Goal: Task Accomplishment & Management: Manage account settings

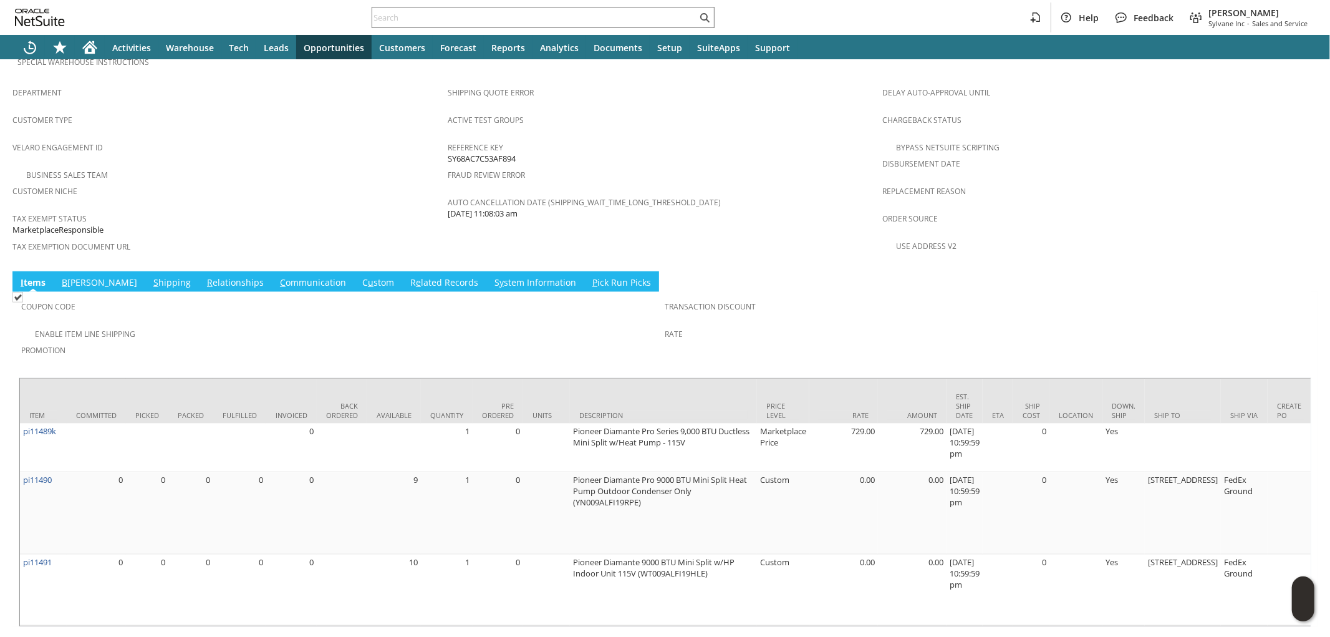
scroll to position [775, 0]
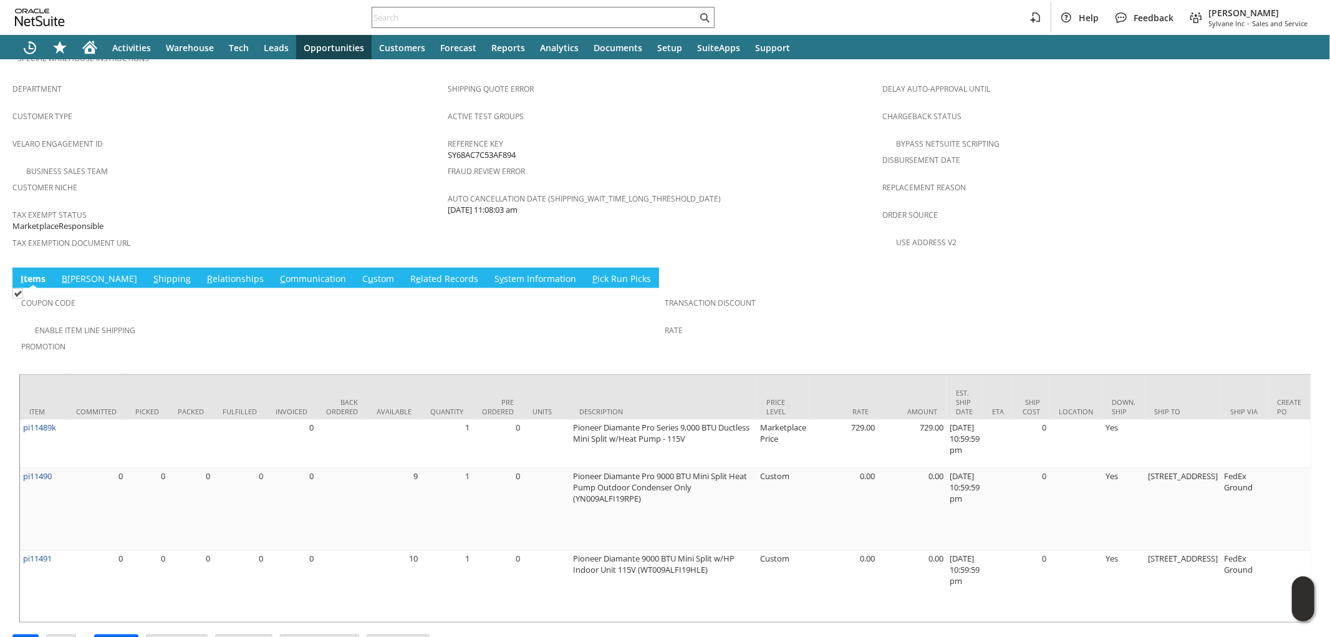
click at [150, 273] on link "S hipping" at bounding box center [172, 280] width 44 height 14
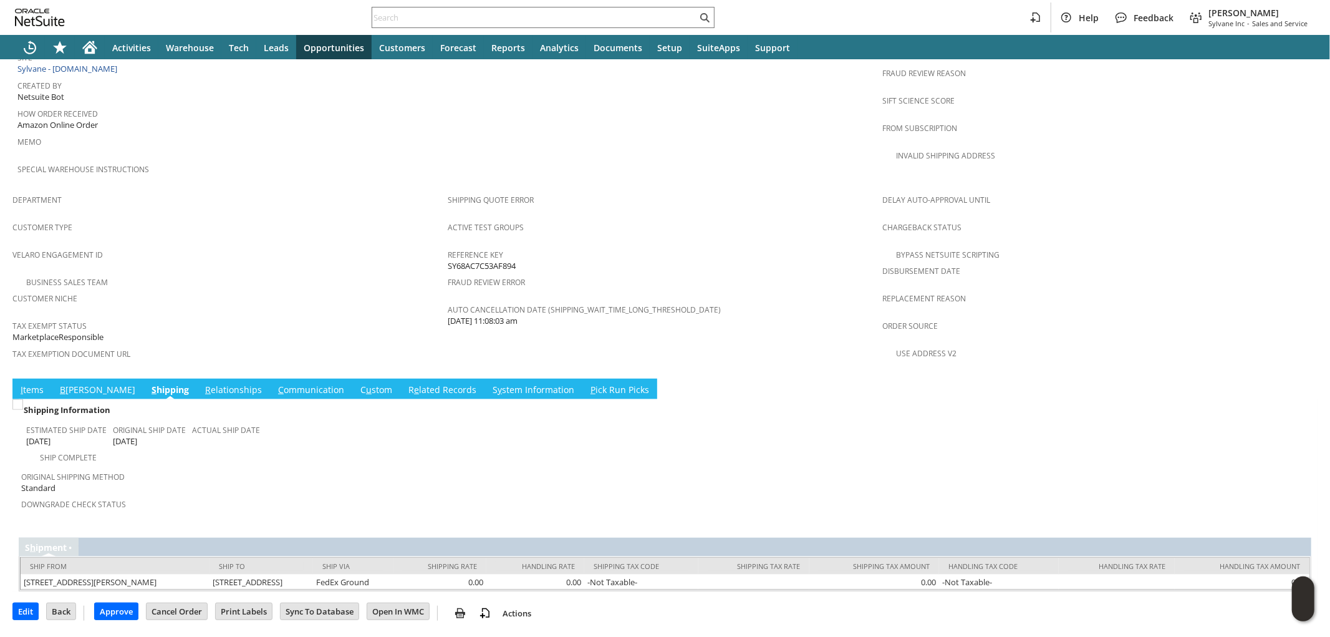
scroll to position [621, 0]
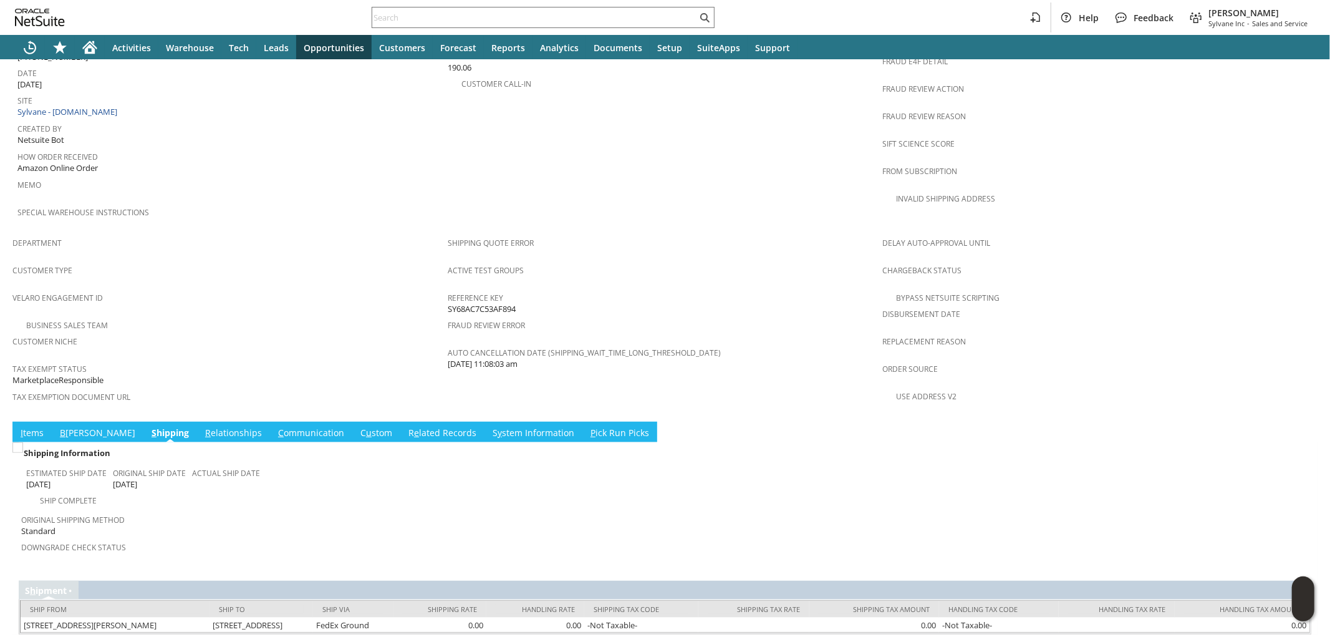
click at [32, 427] on link "I tems" at bounding box center [31, 434] width 29 height 14
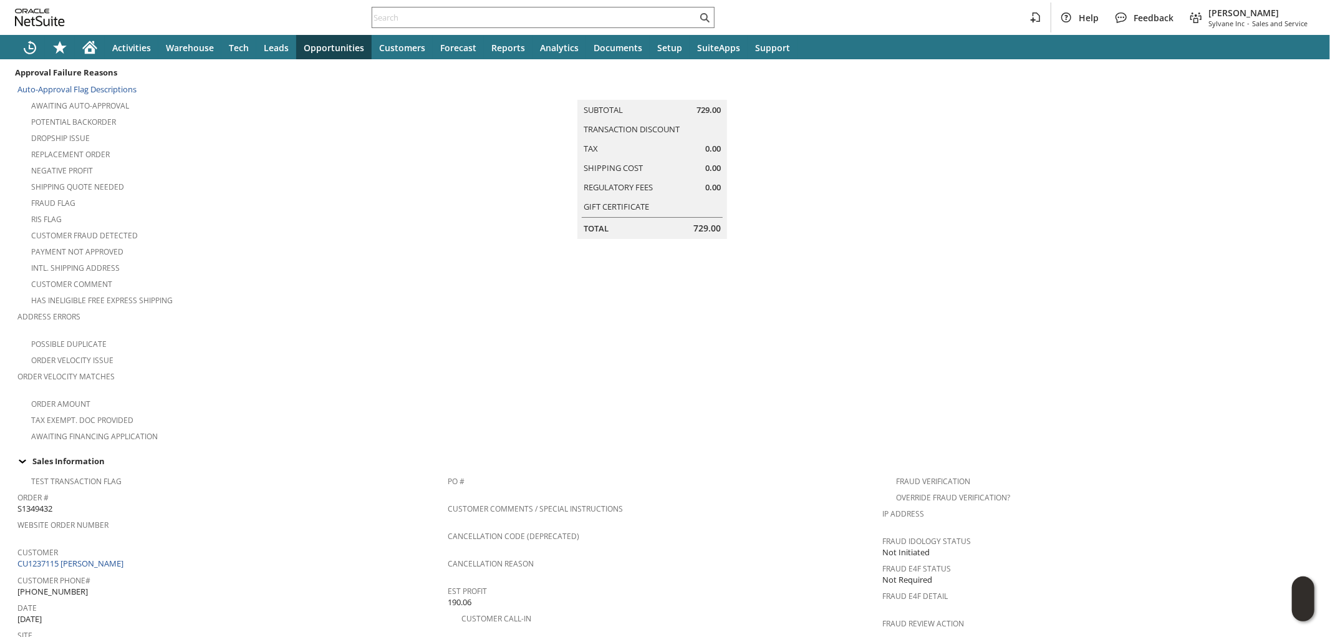
scroll to position [0, 0]
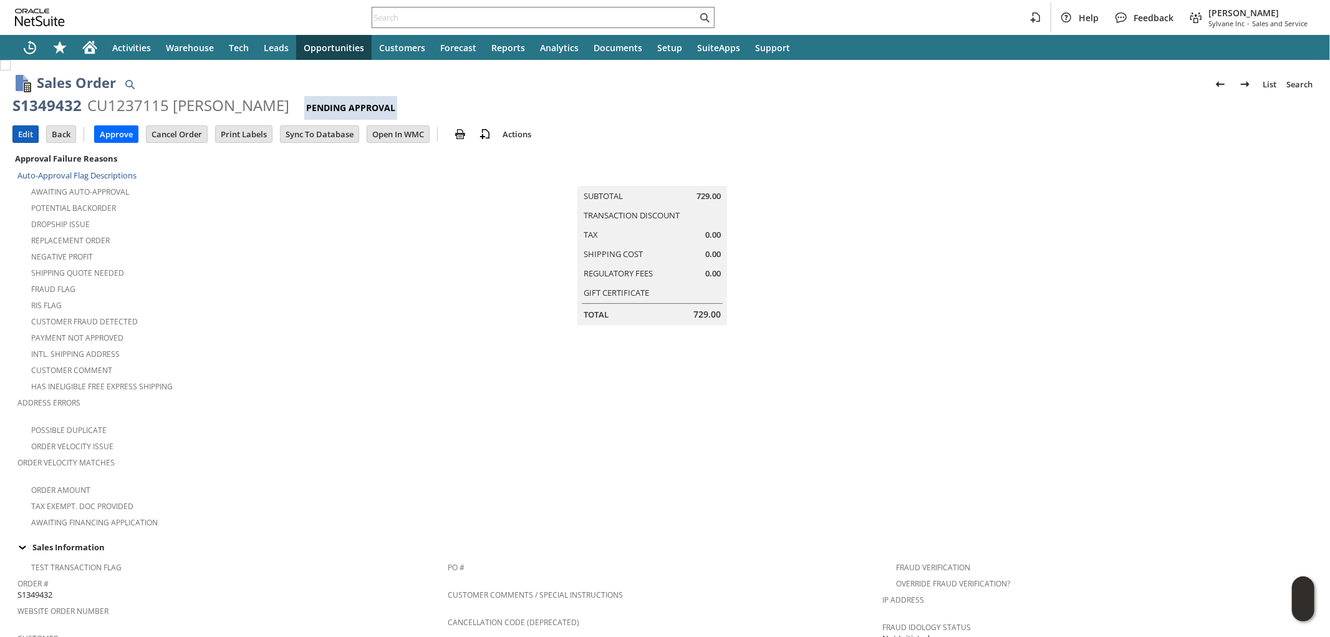
click at [17, 132] on input "Edit" at bounding box center [25, 134] width 25 height 16
click at [381, 138] on input "Open In WMC" at bounding box center [398, 134] width 62 height 16
click at [28, 138] on input "Edit" at bounding box center [25, 134] width 25 height 16
click at [105, 138] on input "Approve" at bounding box center [116, 134] width 43 height 16
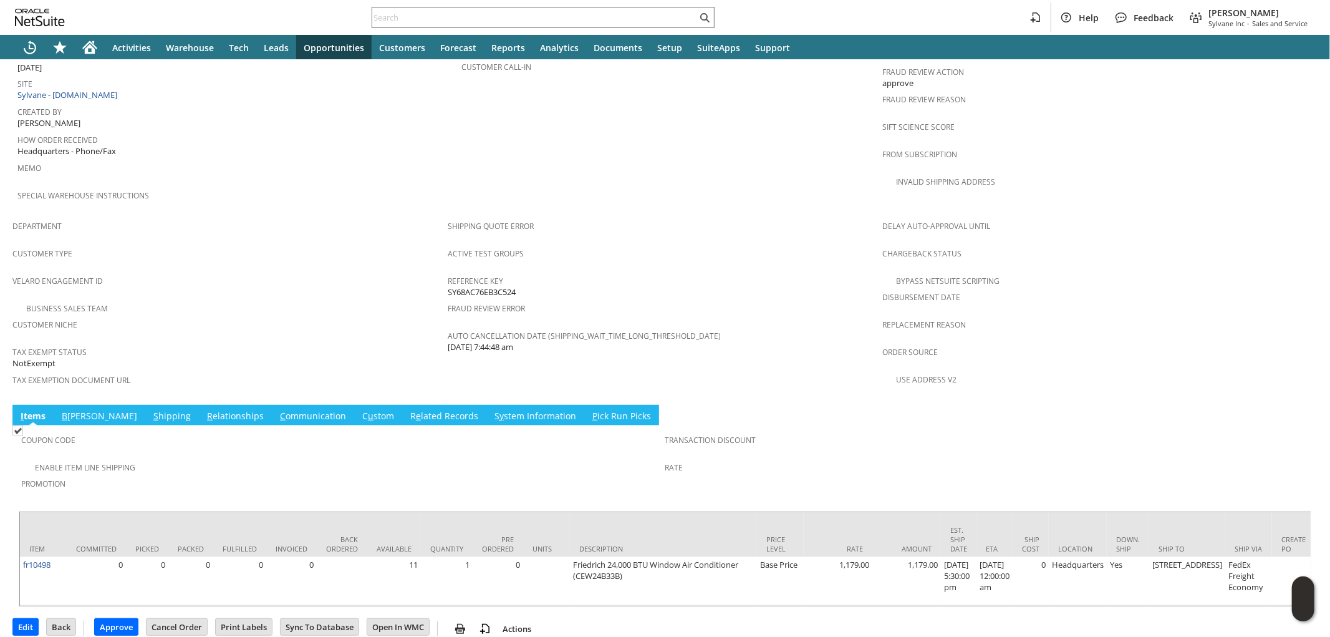
scroll to position [645, 0]
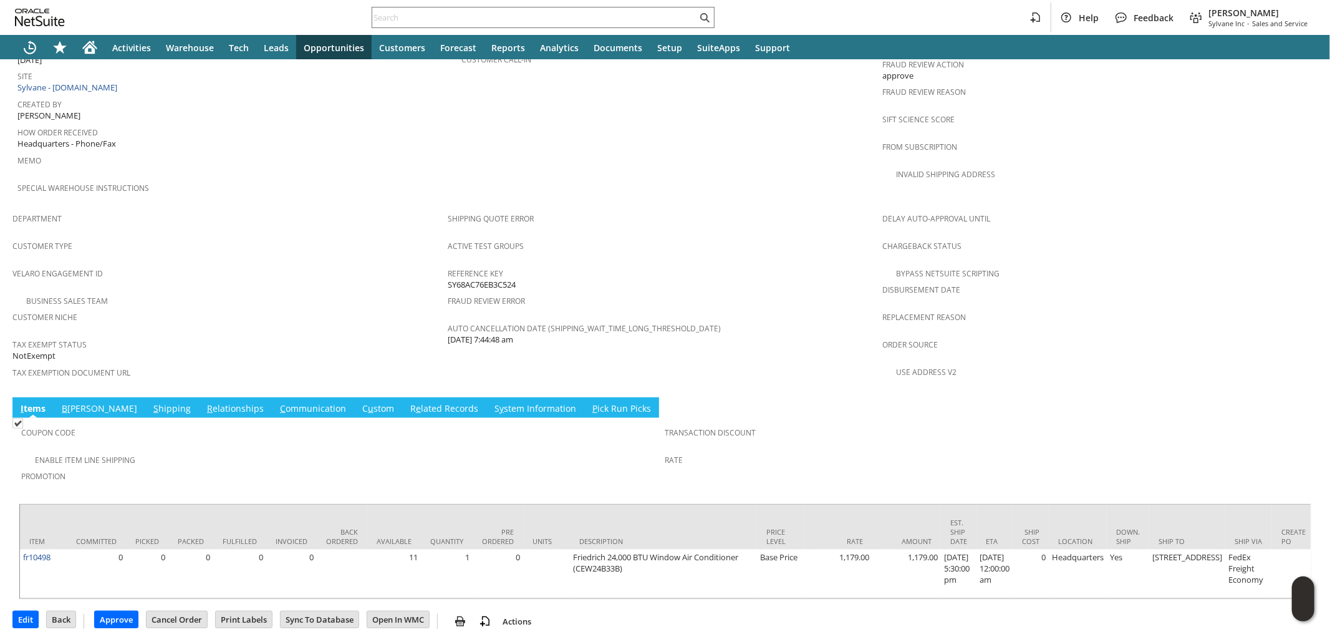
click at [150, 402] on link "S hipping" at bounding box center [172, 409] width 44 height 14
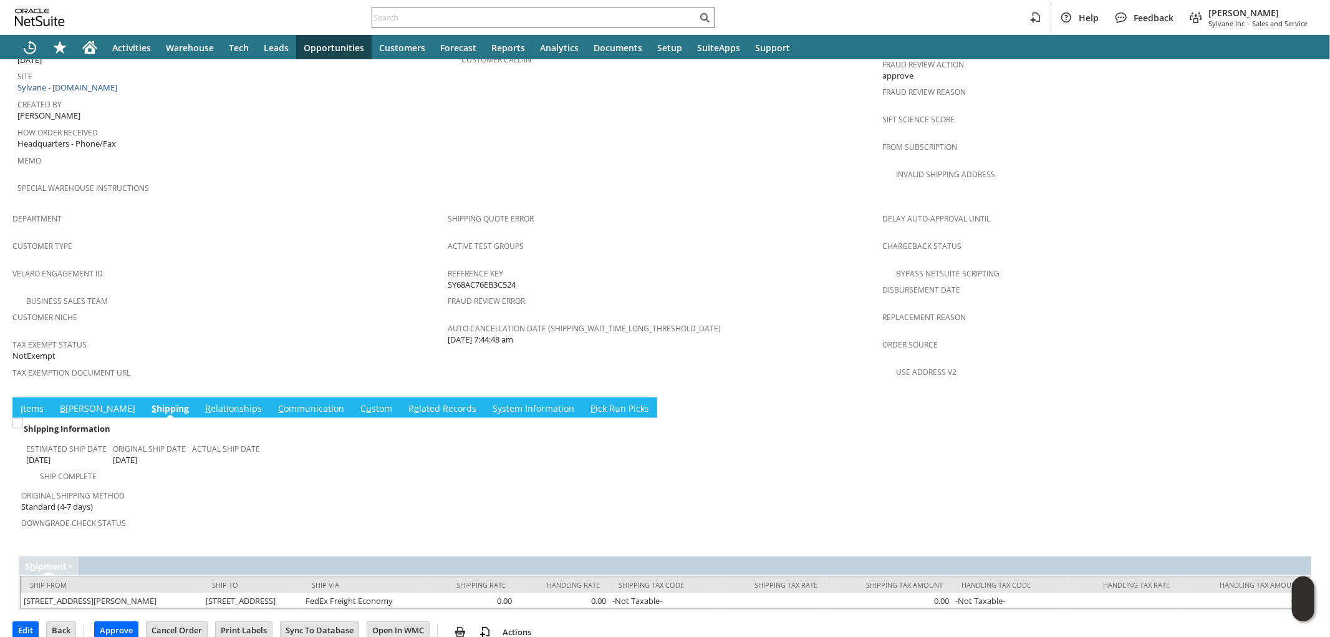
scroll to position [621, 0]
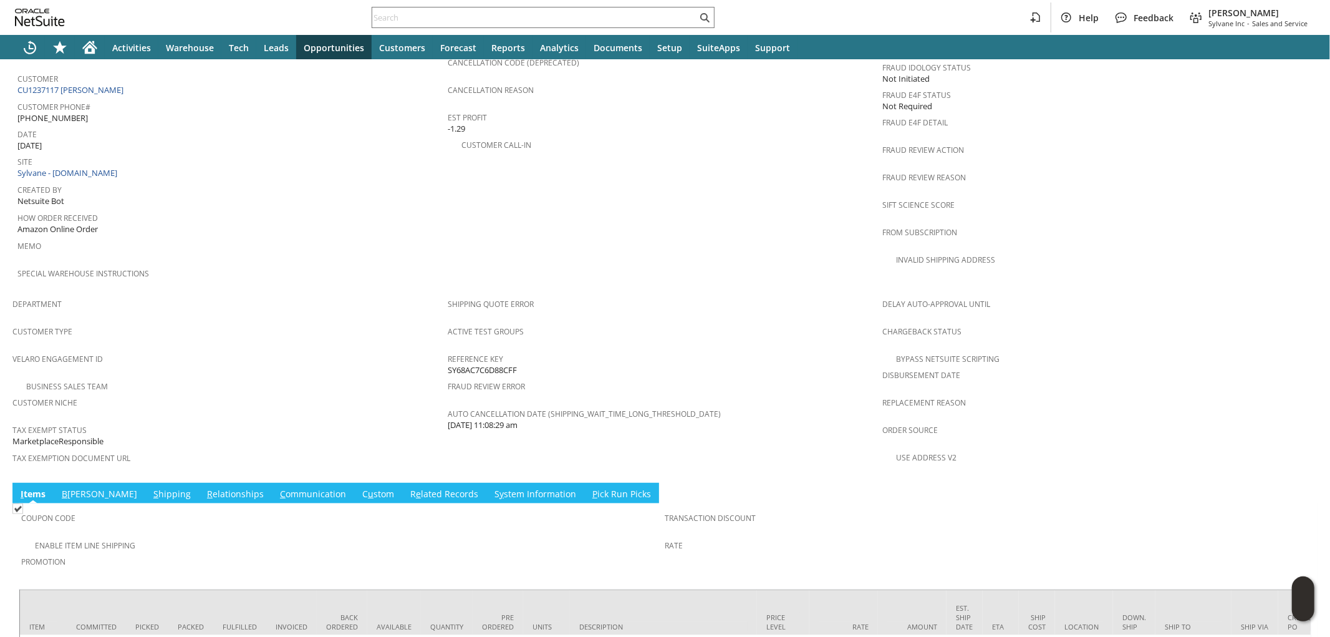
scroll to position [634, 0]
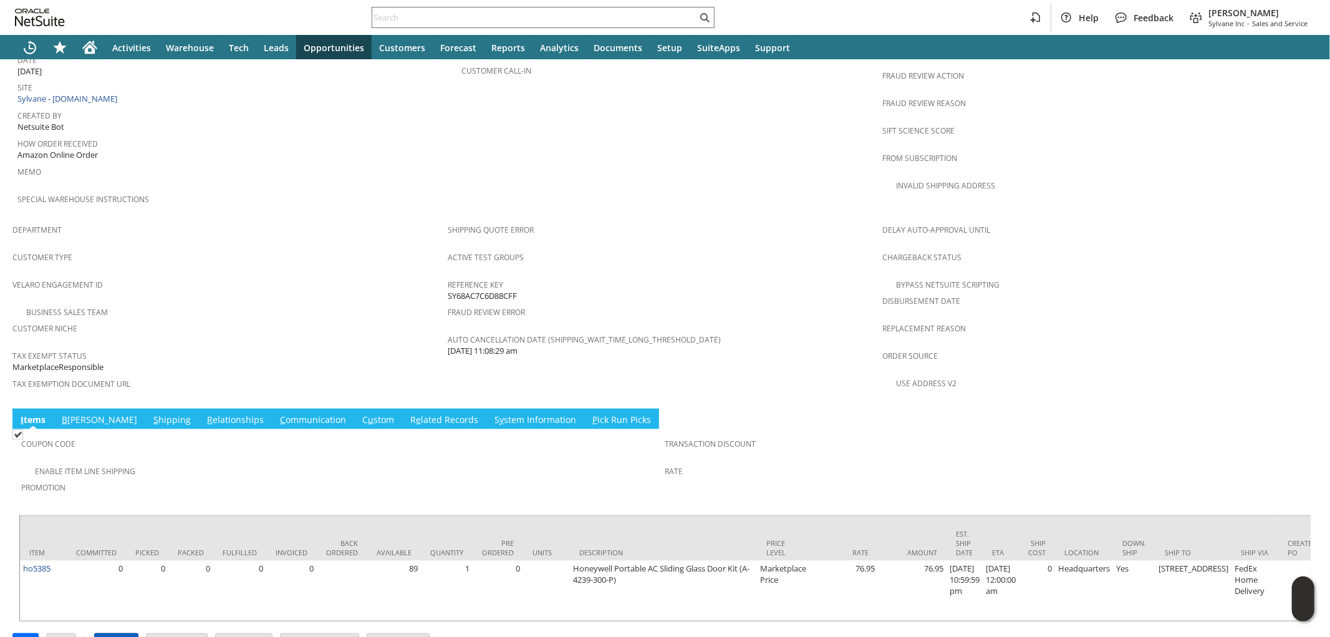
click at [120, 634] on input "Approve" at bounding box center [116, 642] width 43 height 16
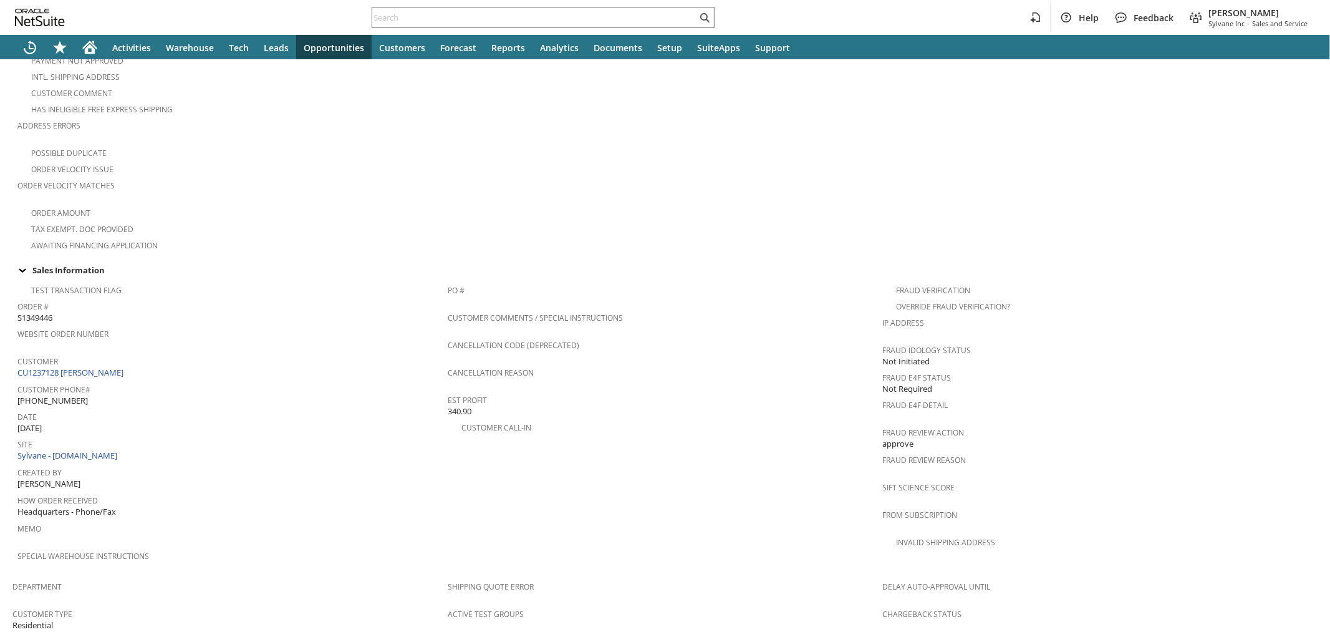
scroll to position [335, 0]
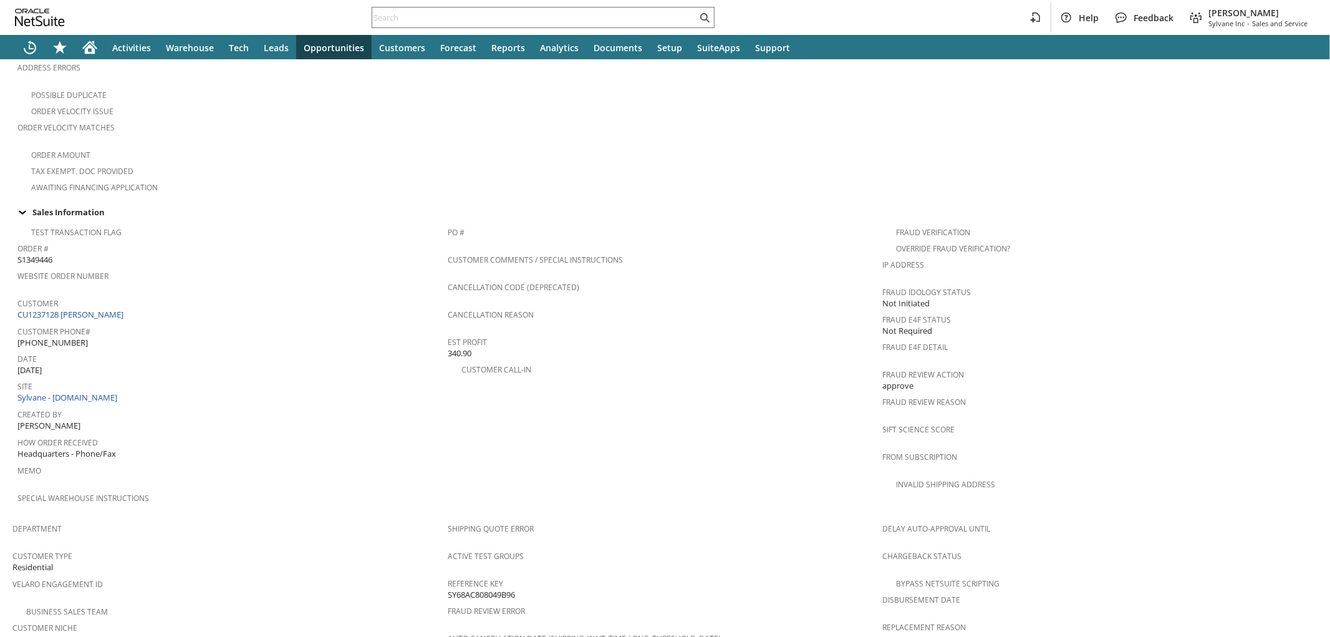
click at [120, 253] on div "Sales Order List Search S1349446 CU1237128 Vicki Oehring Pending Fulfillment Go…" at bounding box center [665, 412] width 1330 height 1374
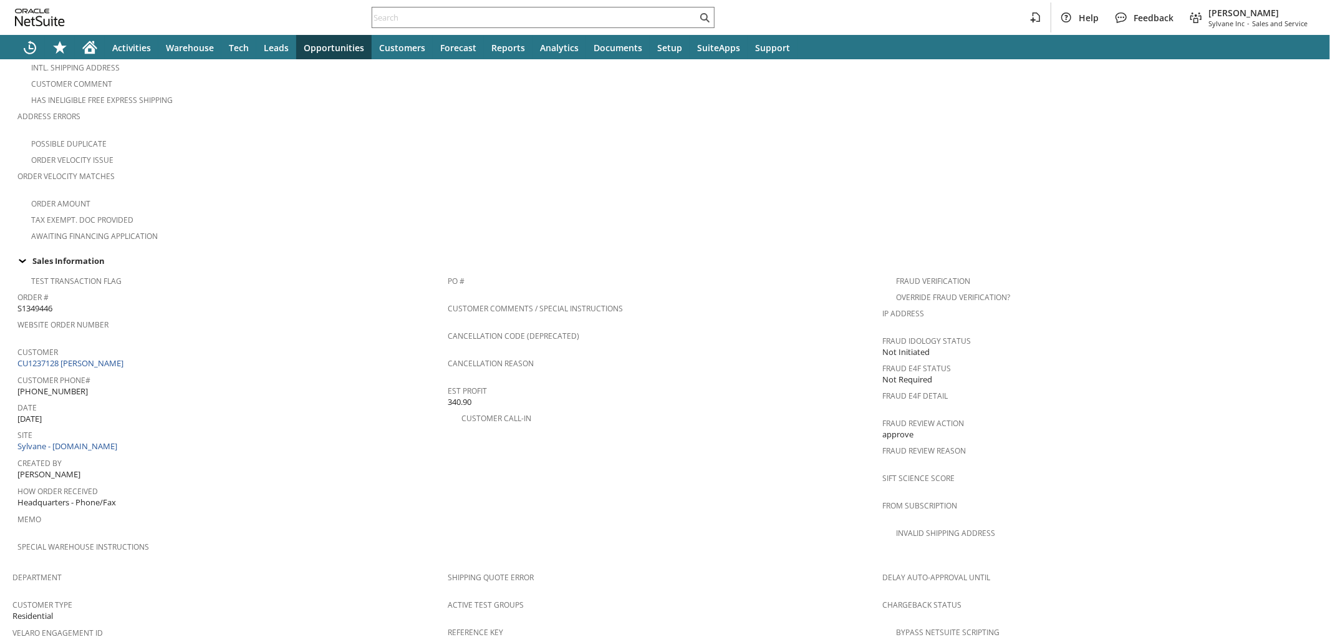
scroll to position [812, 0]
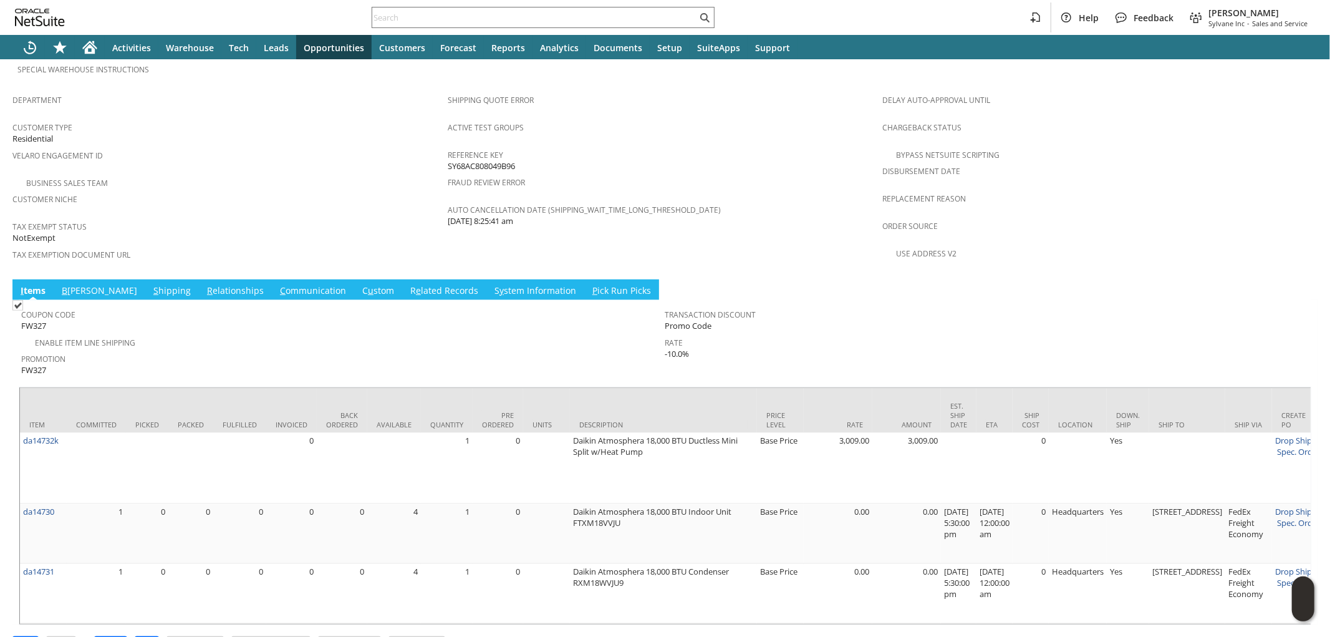
click at [150, 284] on link "S hipping" at bounding box center [172, 291] width 44 height 14
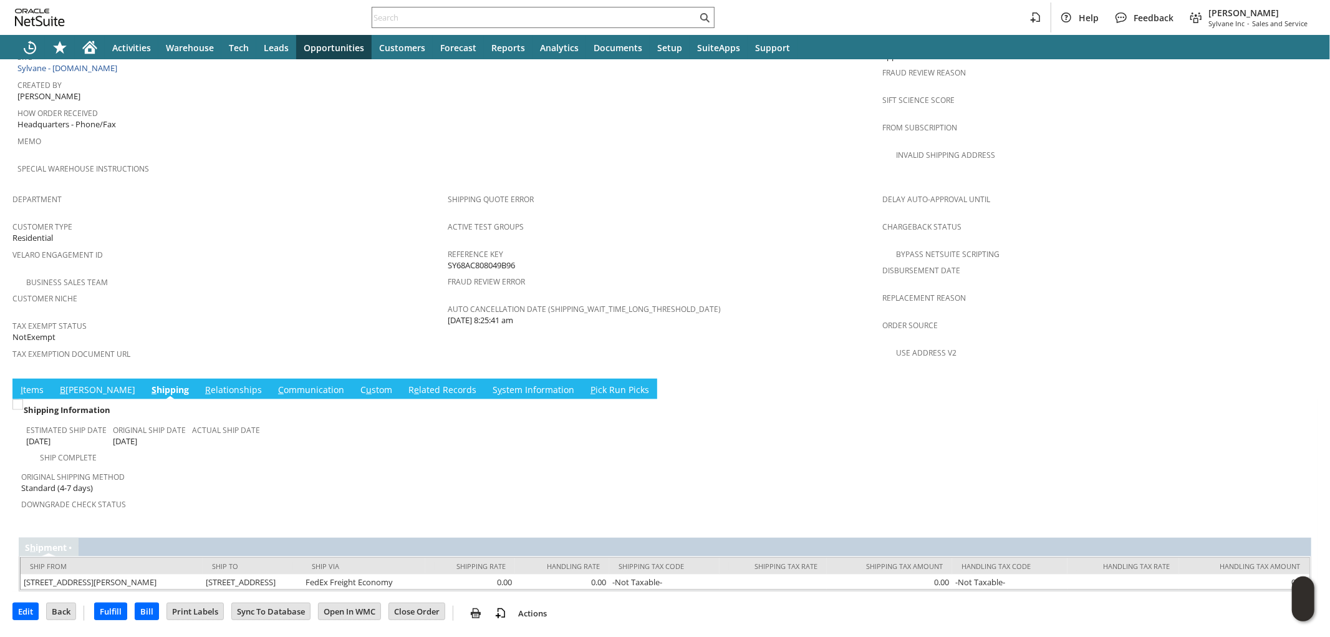
scroll to position [669, 0]
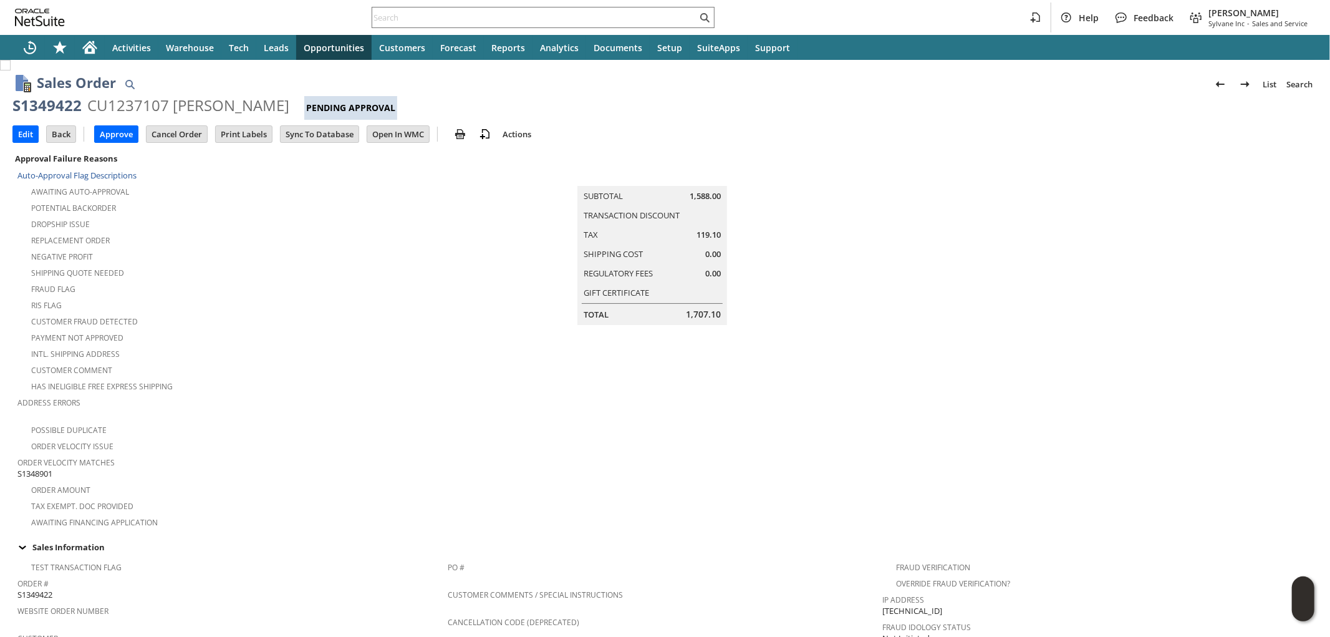
click at [45, 468] on span "S1348901" at bounding box center [34, 474] width 35 height 12
copy span "S1348901"
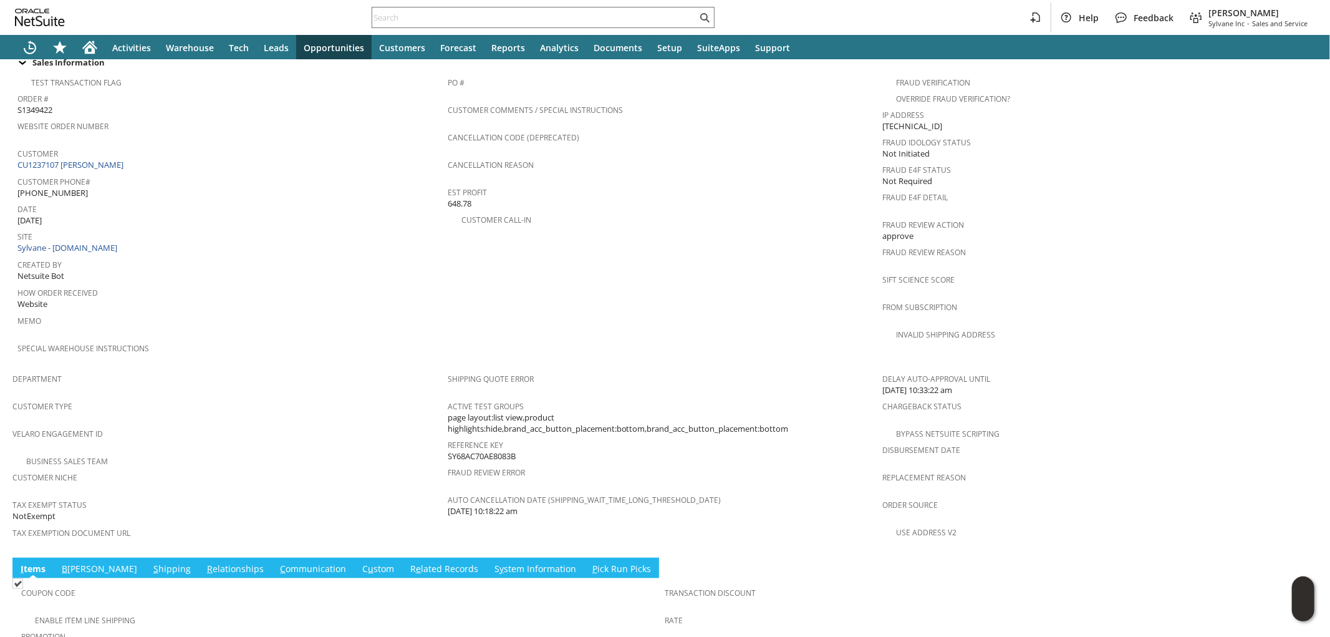
scroll to position [622, 0]
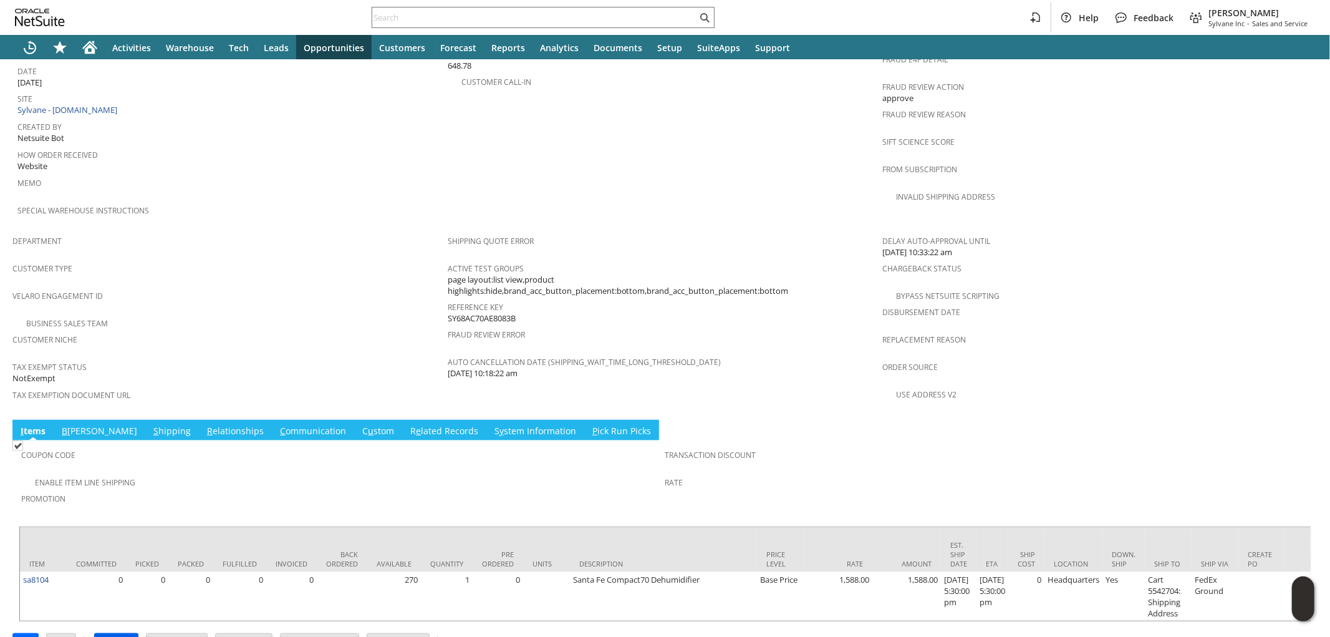
click at [125, 634] on input "Approve" at bounding box center [116, 642] width 43 height 16
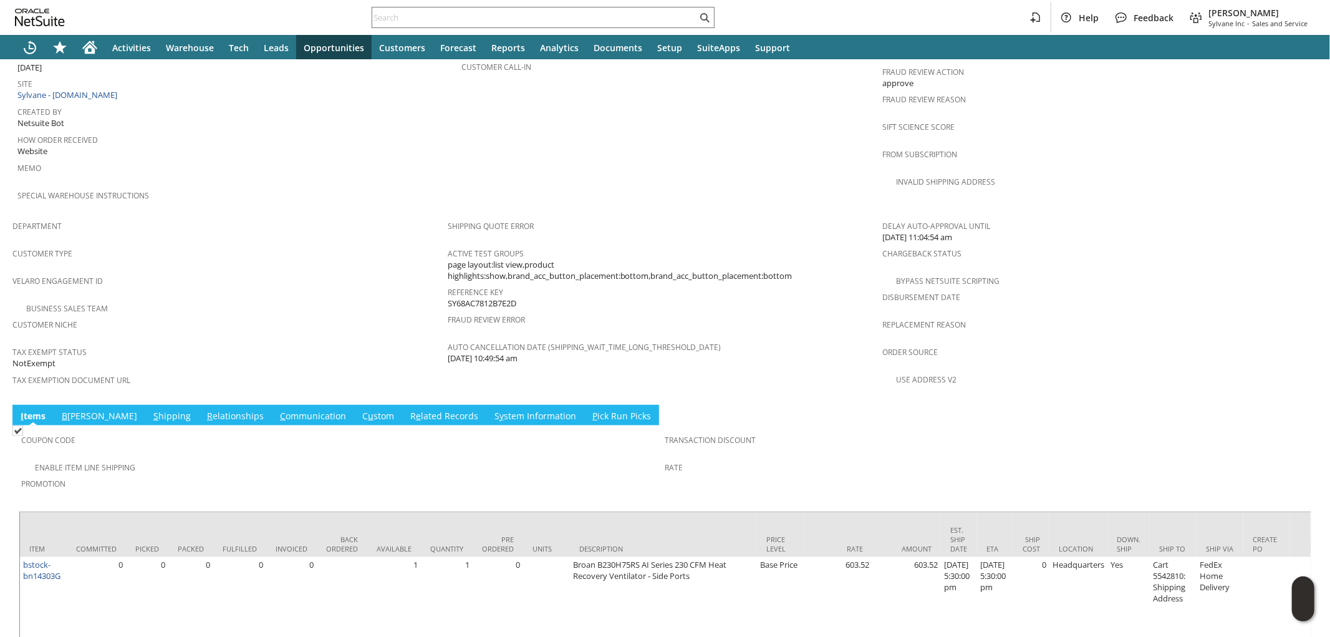
scroll to position [693, 0]
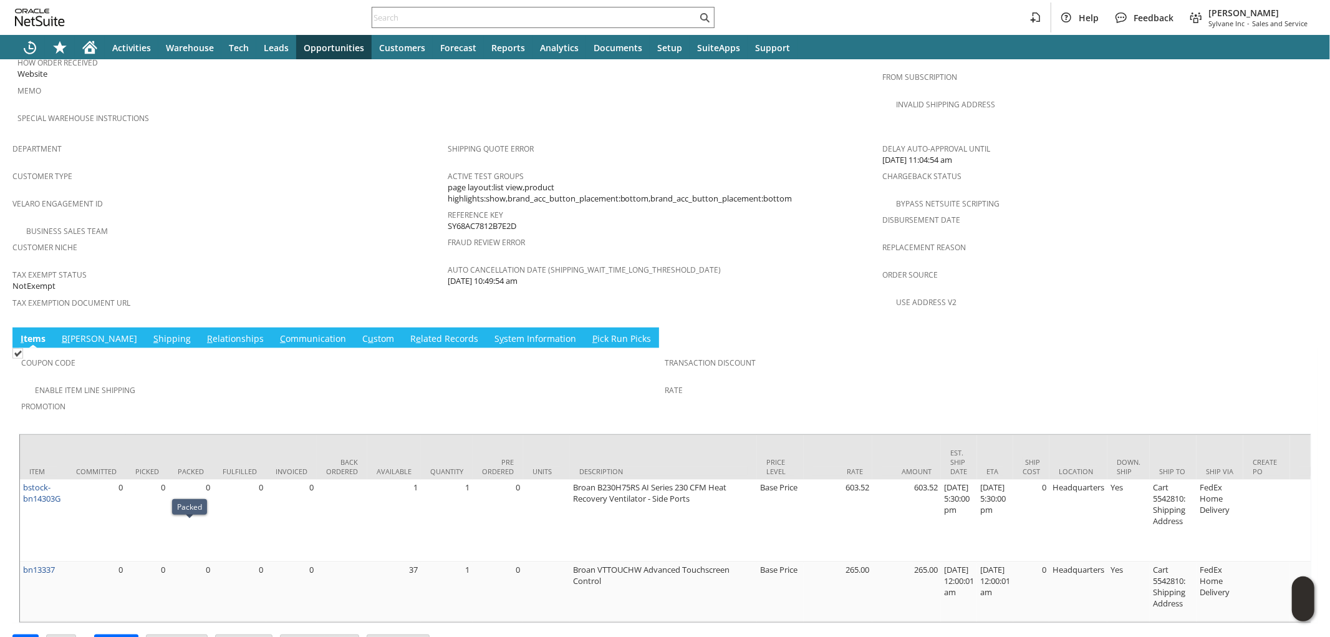
click at [150, 332] on link "S hipping" at bounding box center [172, 339] width 44 height 14
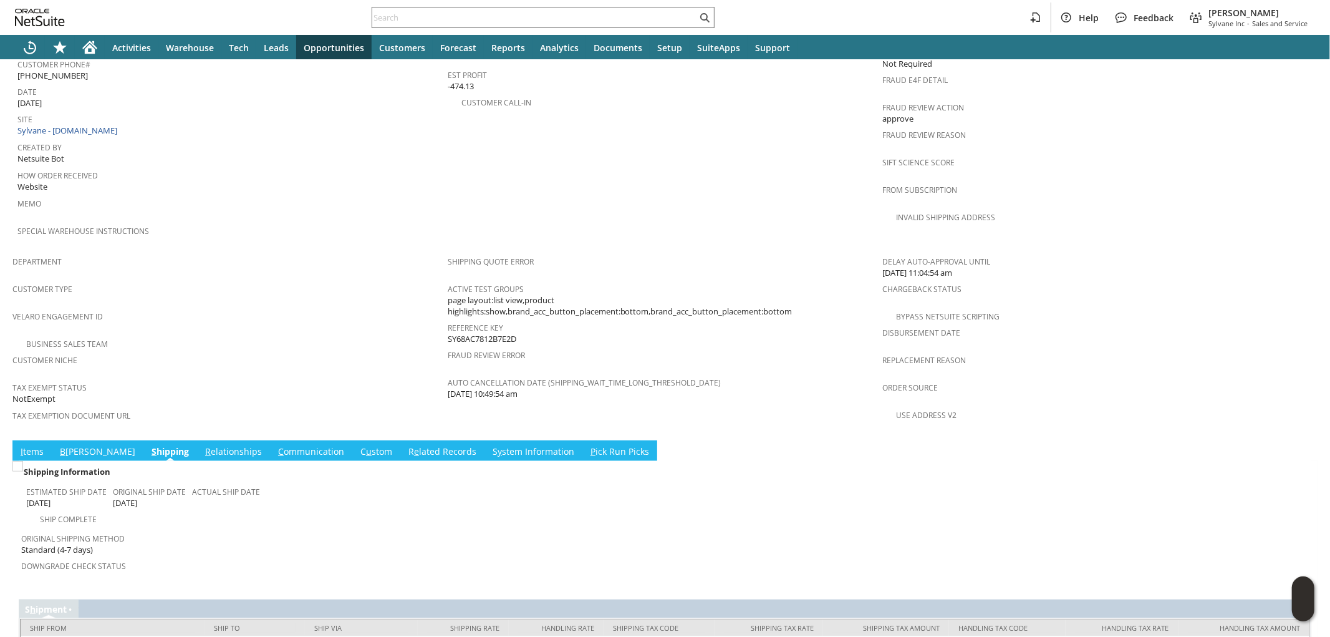
scroll to position [621, 0]
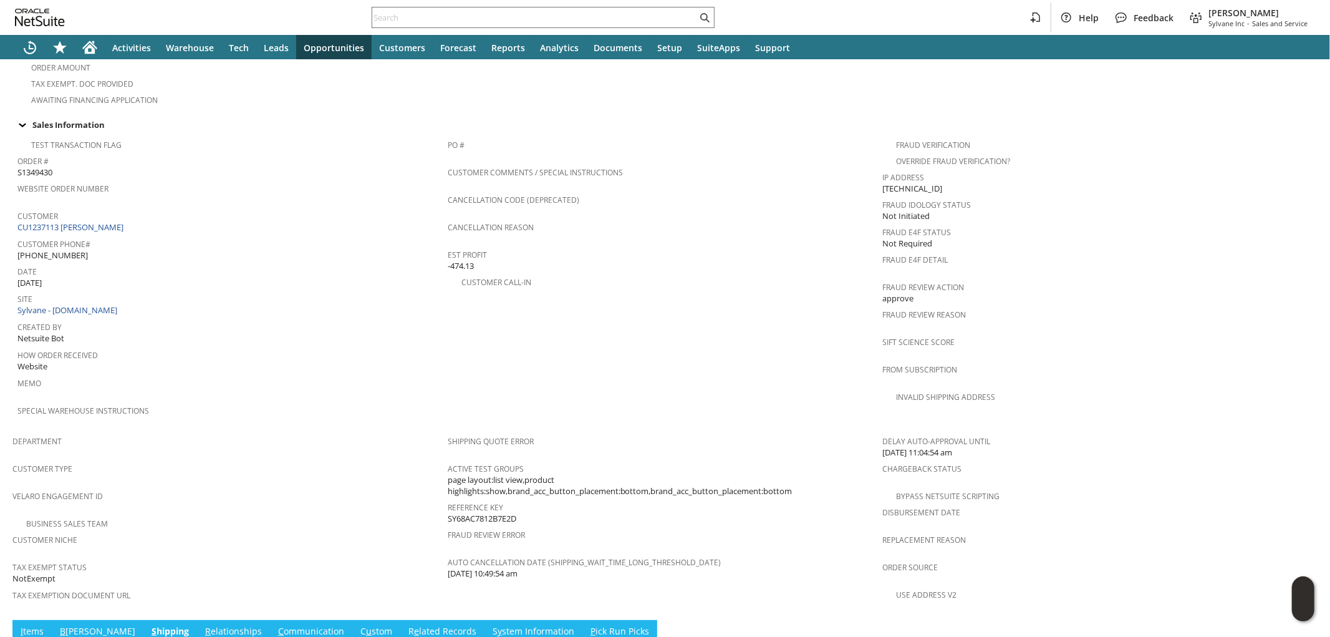
scroll to position [413, 0]
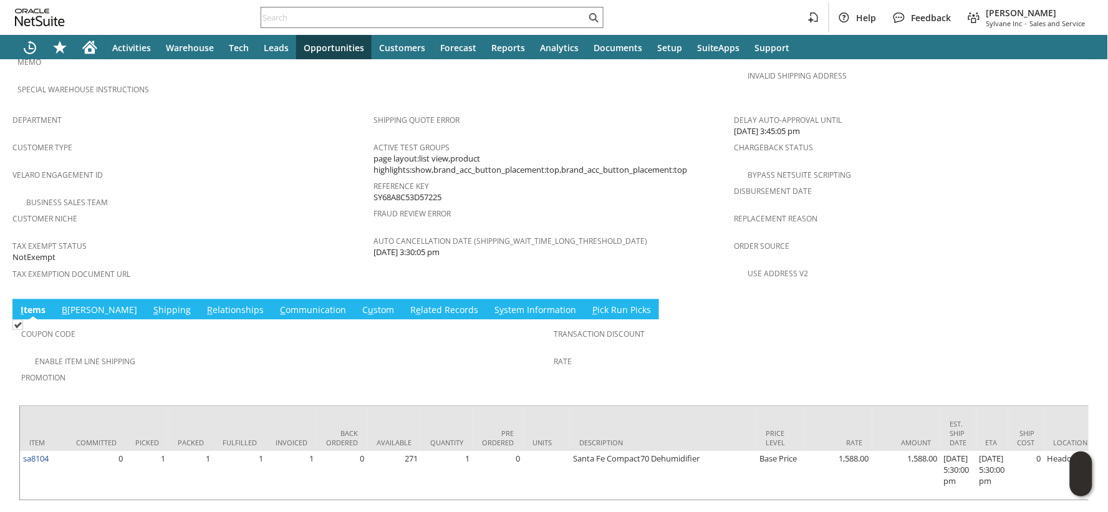
scroll to position [747, 0]
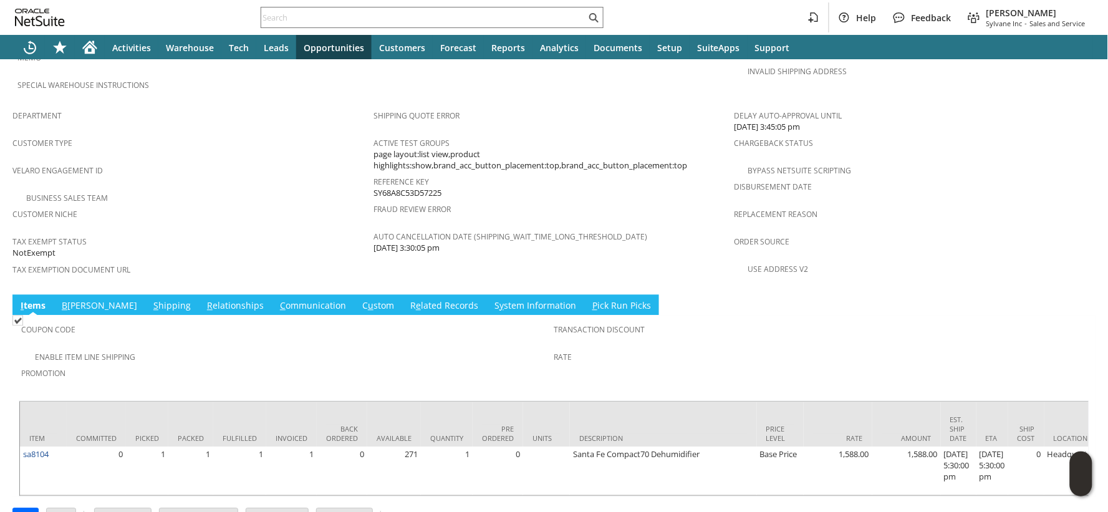
click at [150, 300] on link "S hipping" at bounding box center [172, 307] width 44 height 14
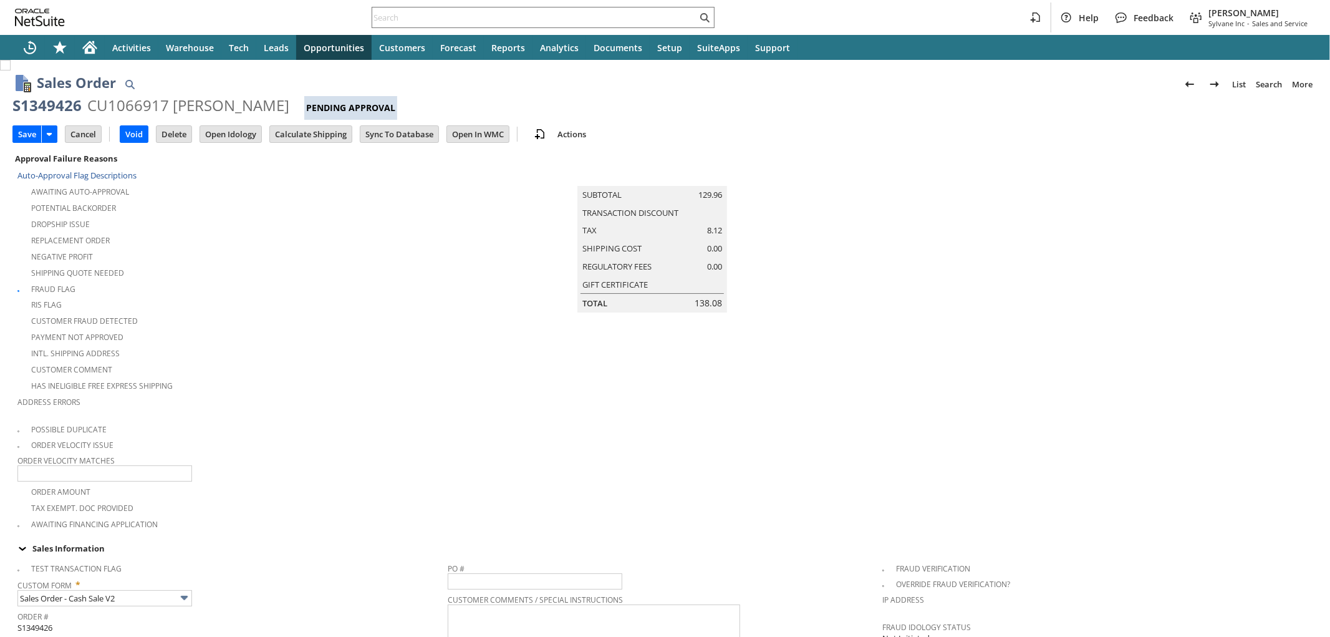
type input "Add"
type input "Copy Previous"
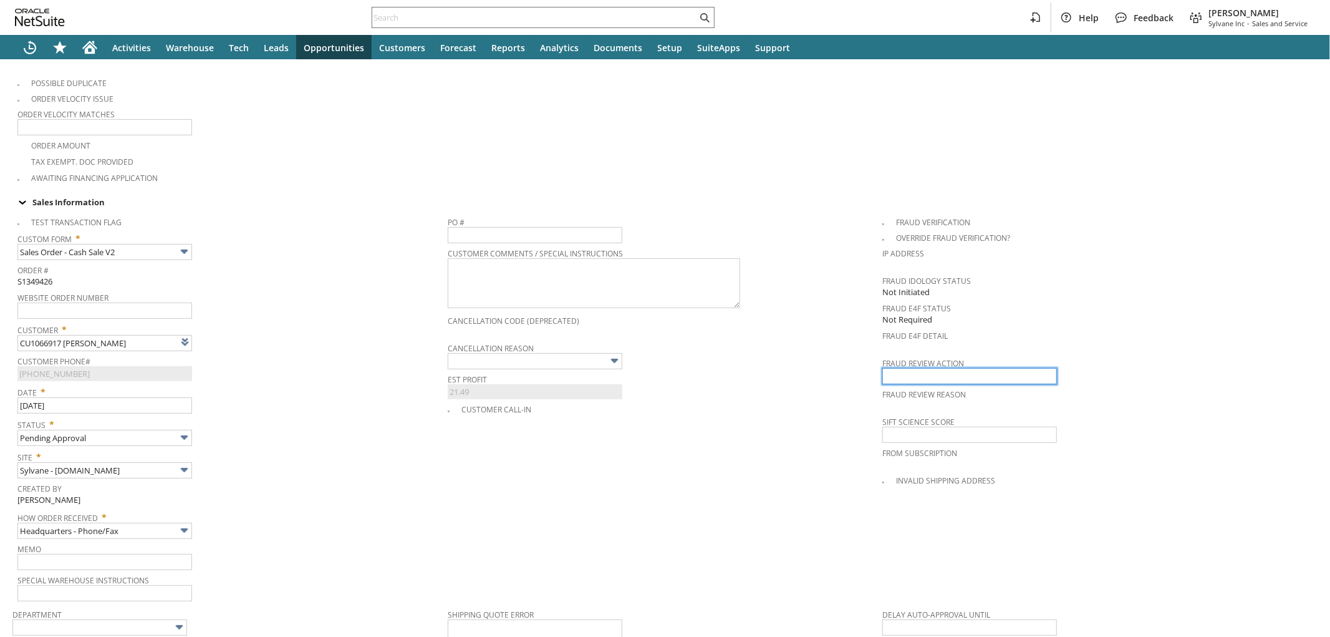
click at [913, 368] on input "text" at bounding box center [970, 376] width 175 height 16
type input "Intelligent Recommendations¹⁰"
type input "approve"
click at [817, 376] on div "Est Profit 21.49" at bounding box center [662, 384] width 429 height 29
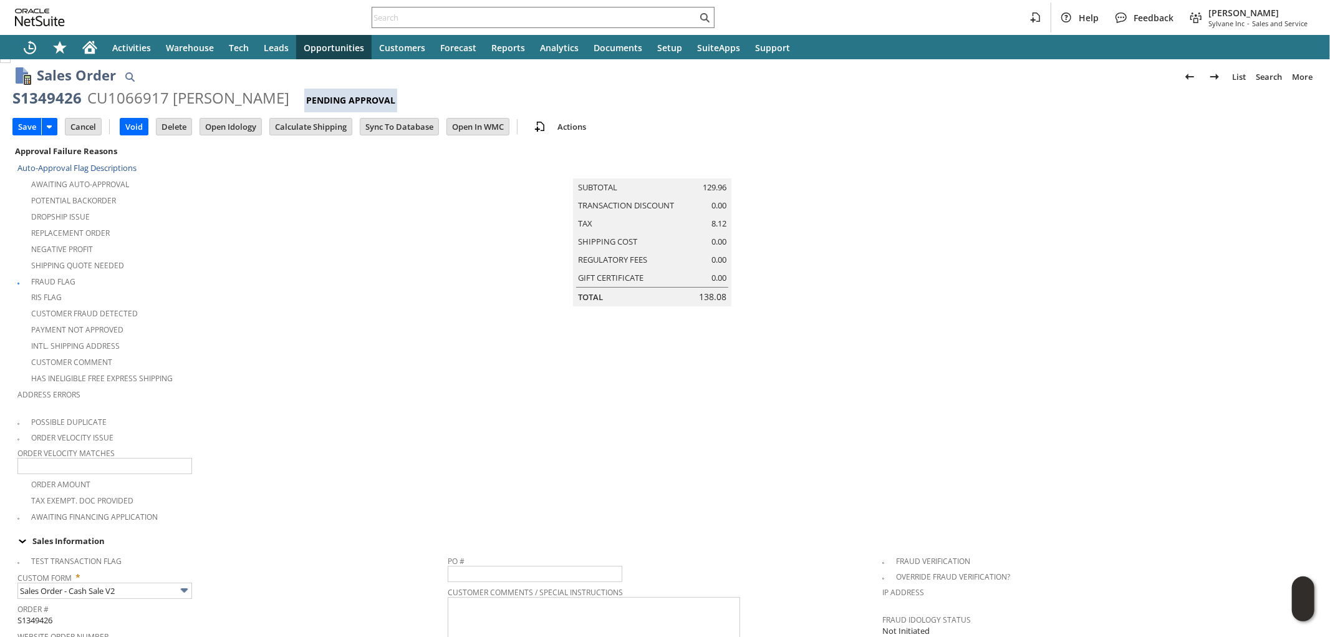
scroll to position [0, 0]
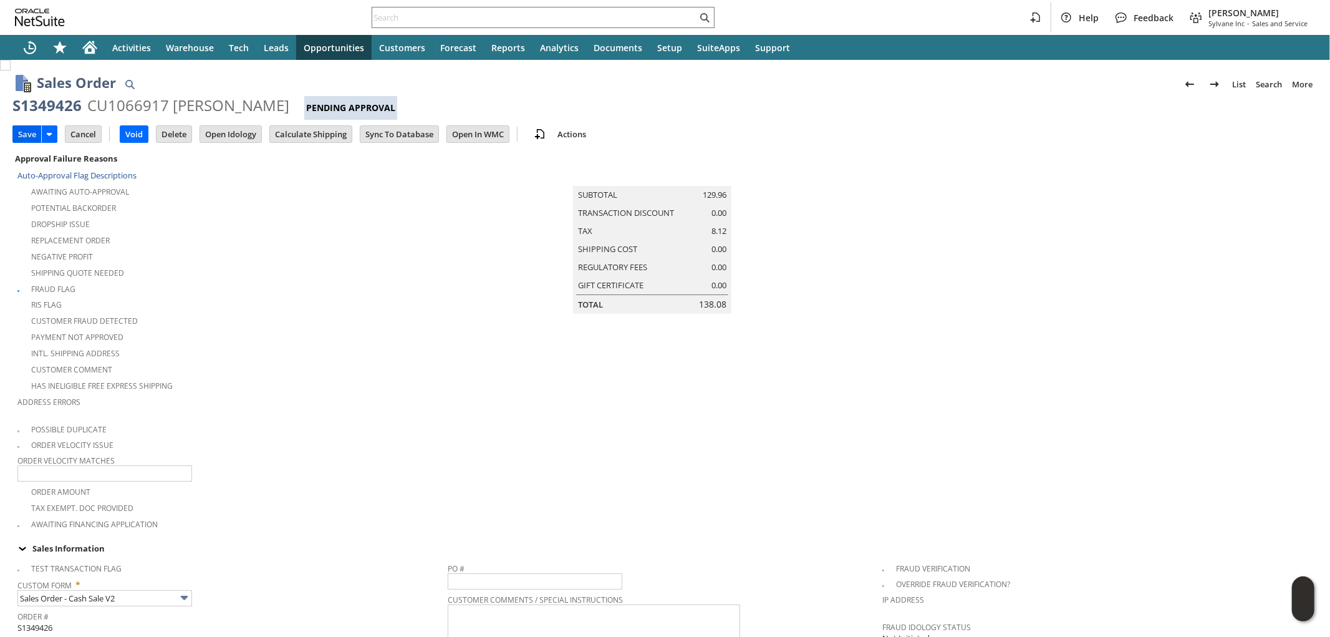
click at [25, 133] on input "Save" at bounding box center [27, 134] width 28 height 16
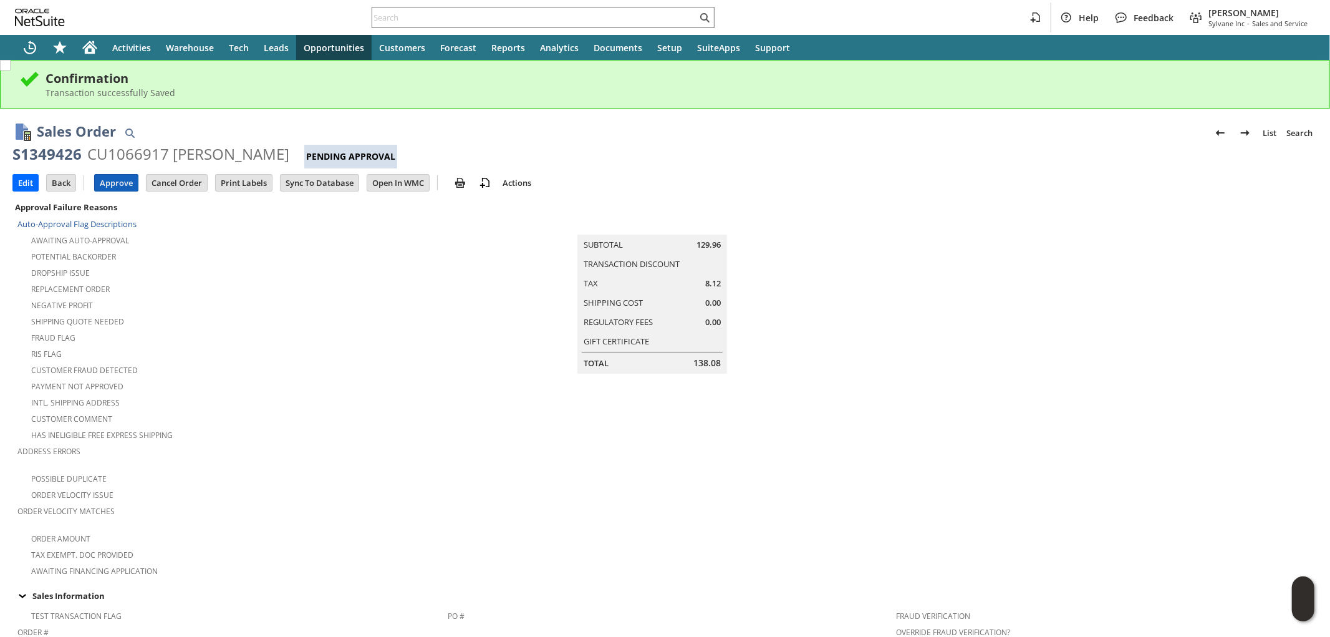
click at [117, 183] on input "Approve" at bounding box center [116, 183] width 43 height 16
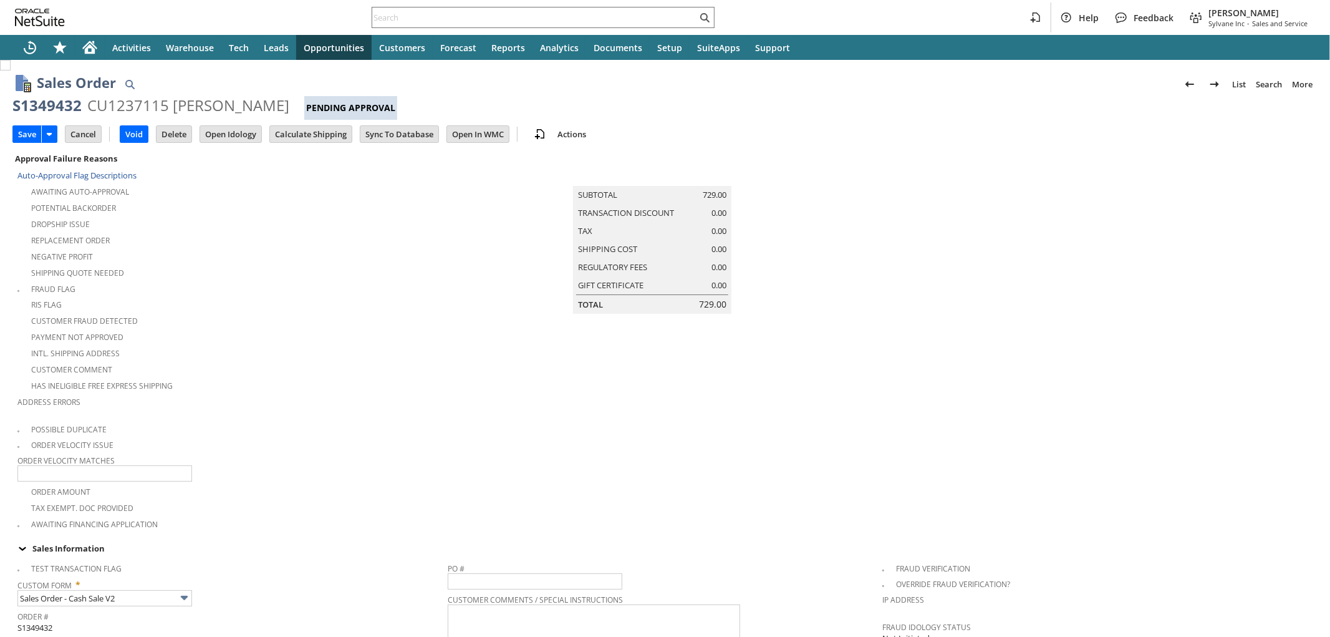
scroll to position [326, 0]
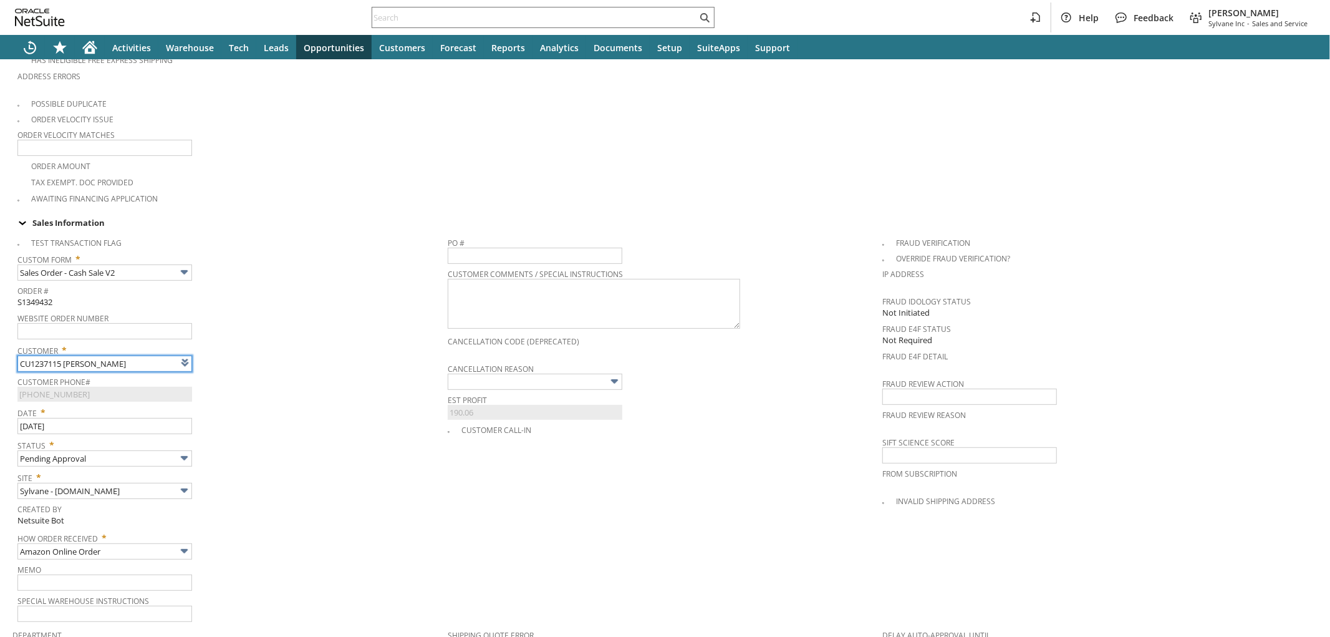
type input "Intelligent Recommendations¹⁰"
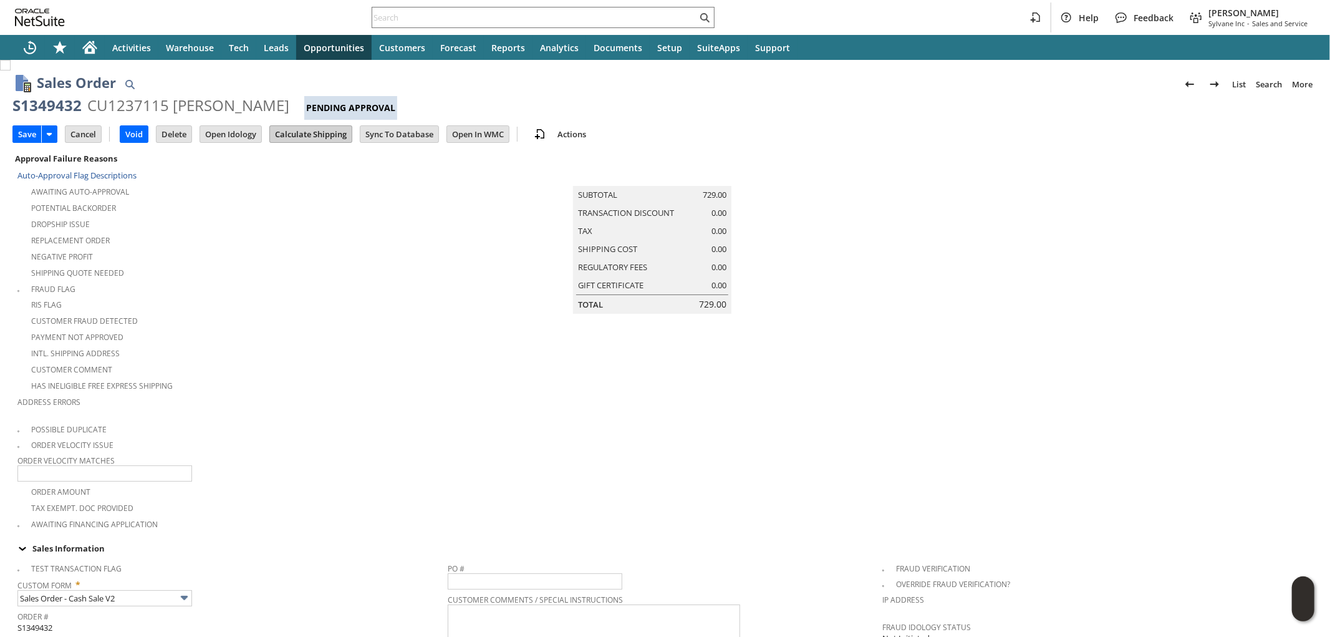
click at [313, 131] on input "Calculate Shipping" at bounding box center [311, 134] width 82 height 16
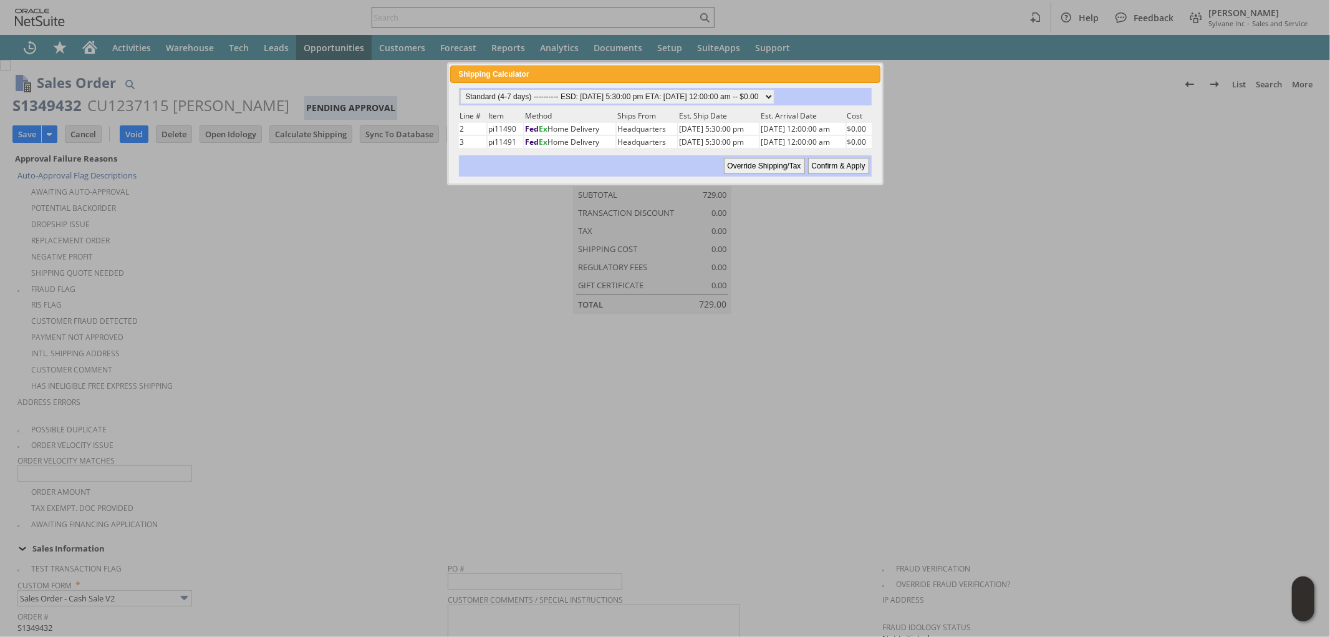
click at [824, 161] on input "Confirm & Apply" at bounding box center [838, 166] width 61 height 16
type input "NotExempt"
type input "Add"
type input "Copy Previous"
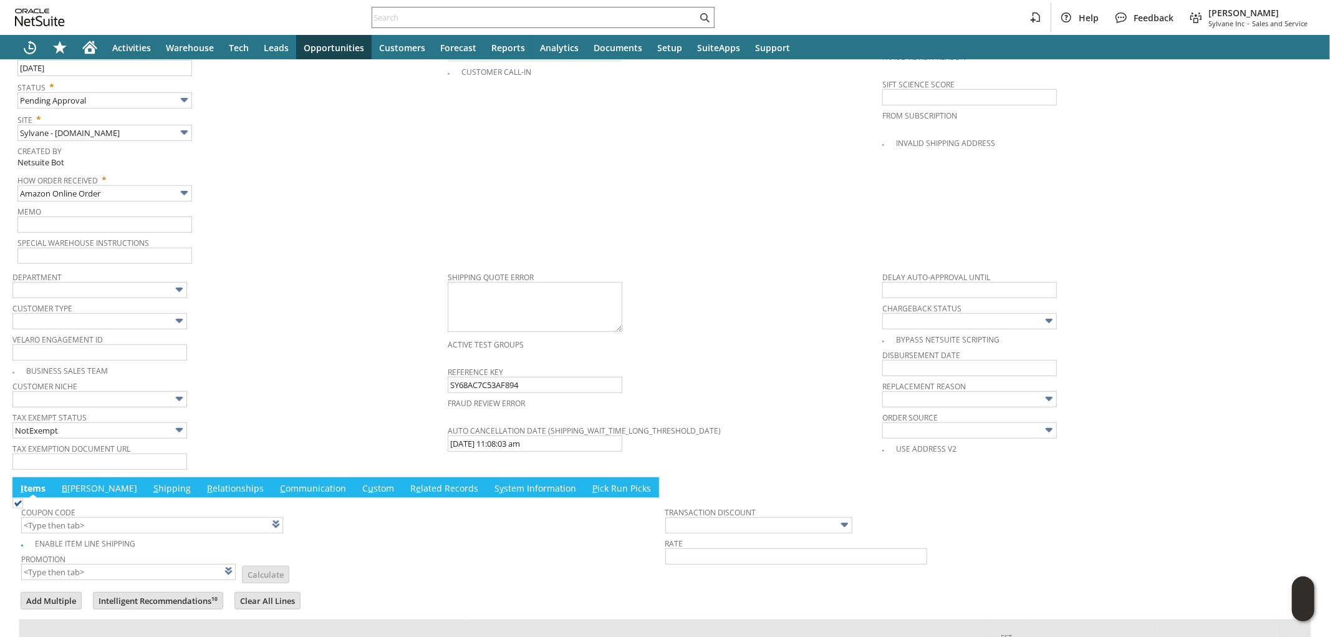
scroll to position [690, 0]
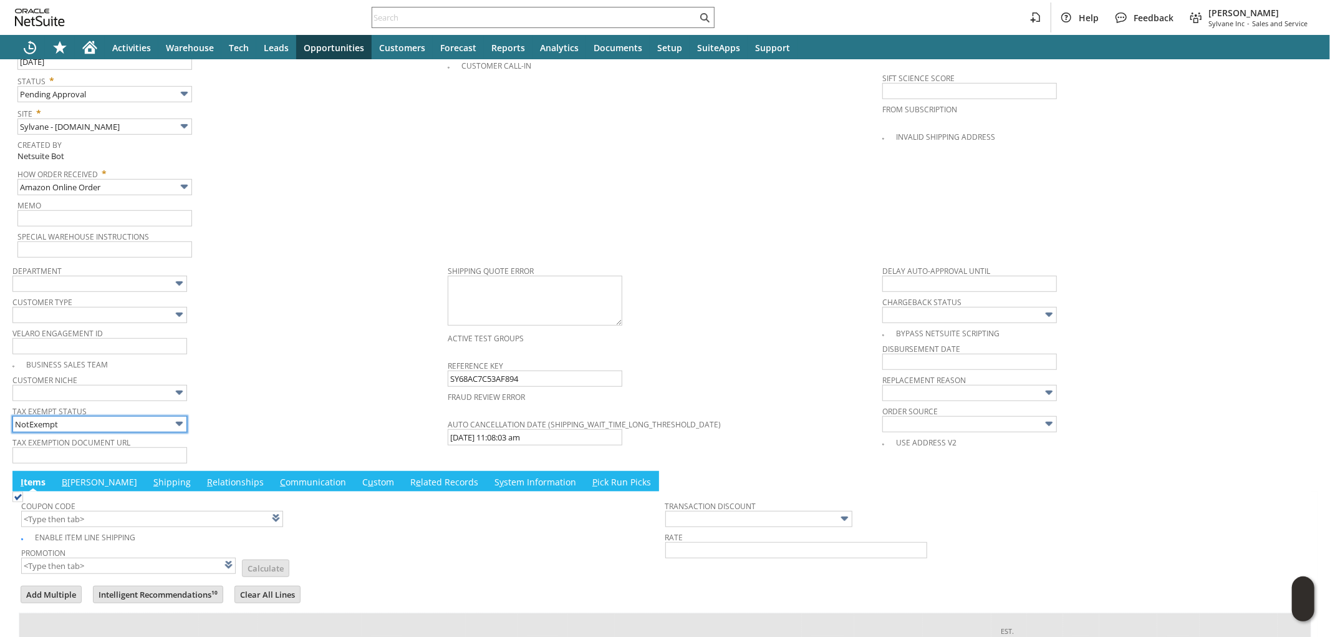
click at [133, 416] on input "NotExempt" at bounding box center [99, 424] width 175 height 16
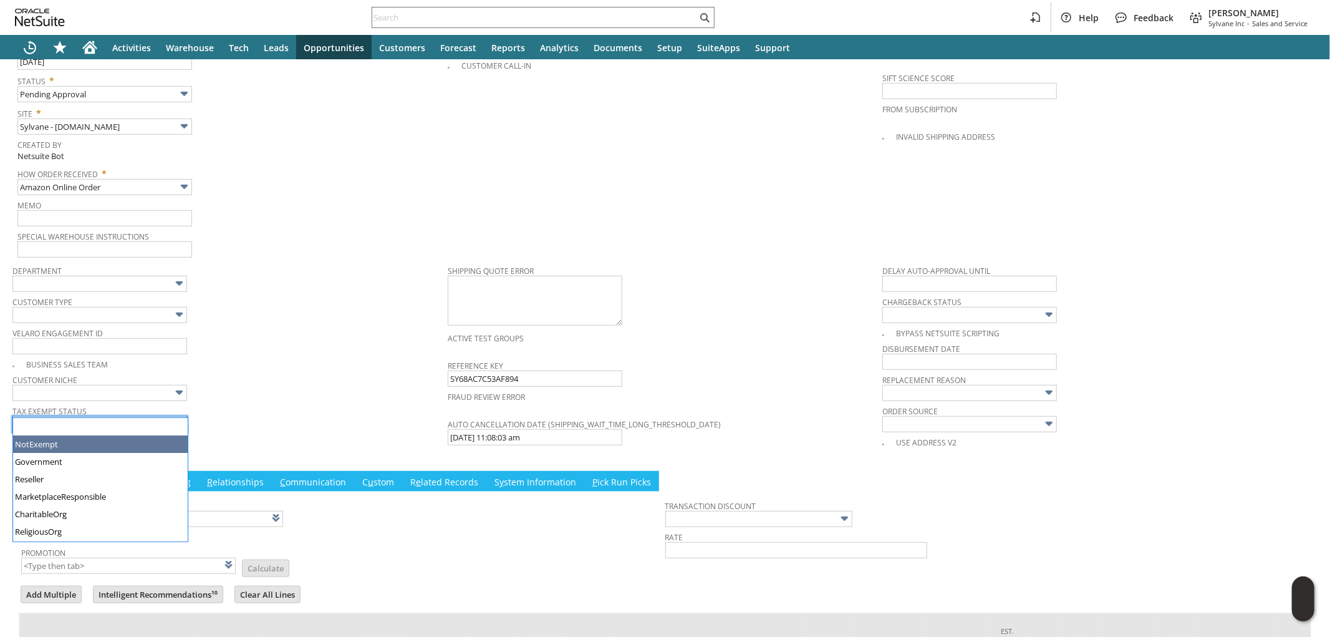
scroll to position [15, 0]
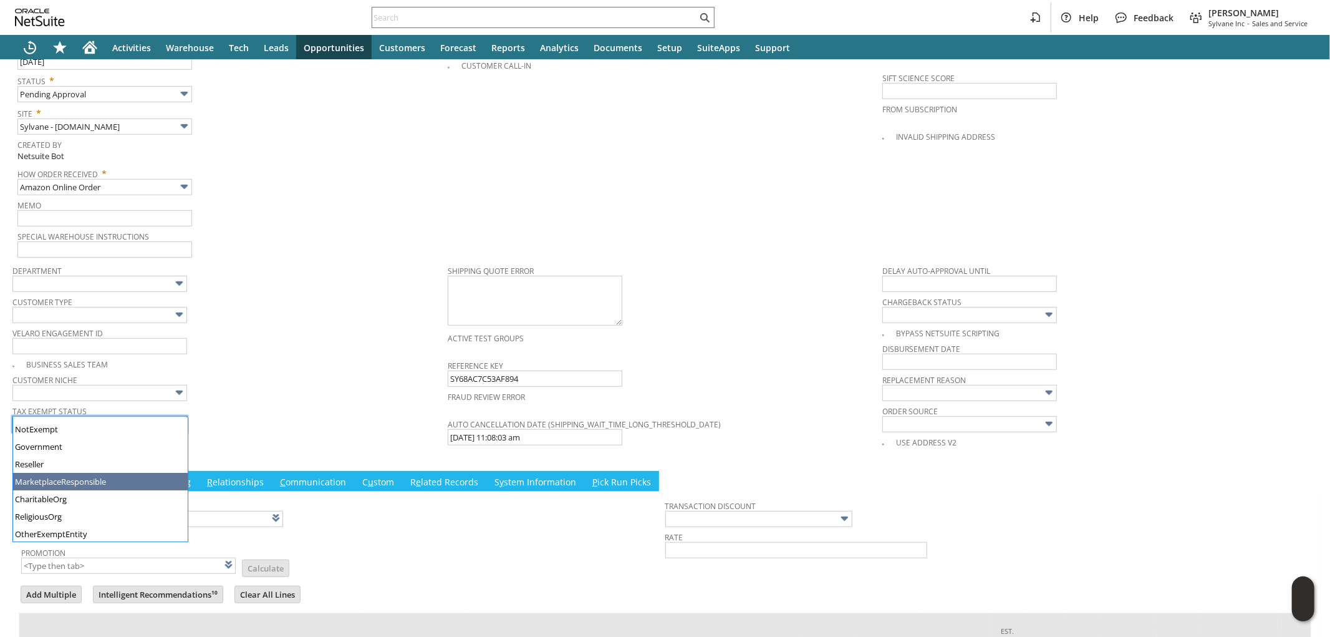
type input "MarketplaceResponsible"
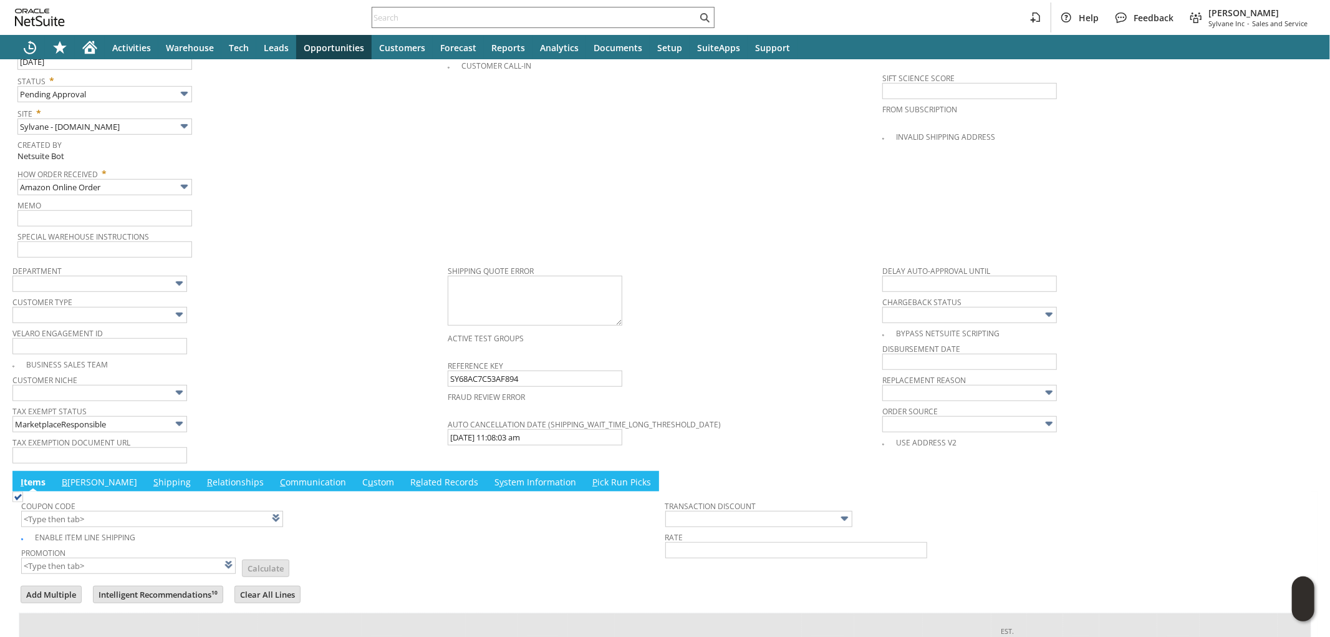
click at [261, 402] on span "Tax Exempt Status" at bounding box center [226, 409] width 429 height 14
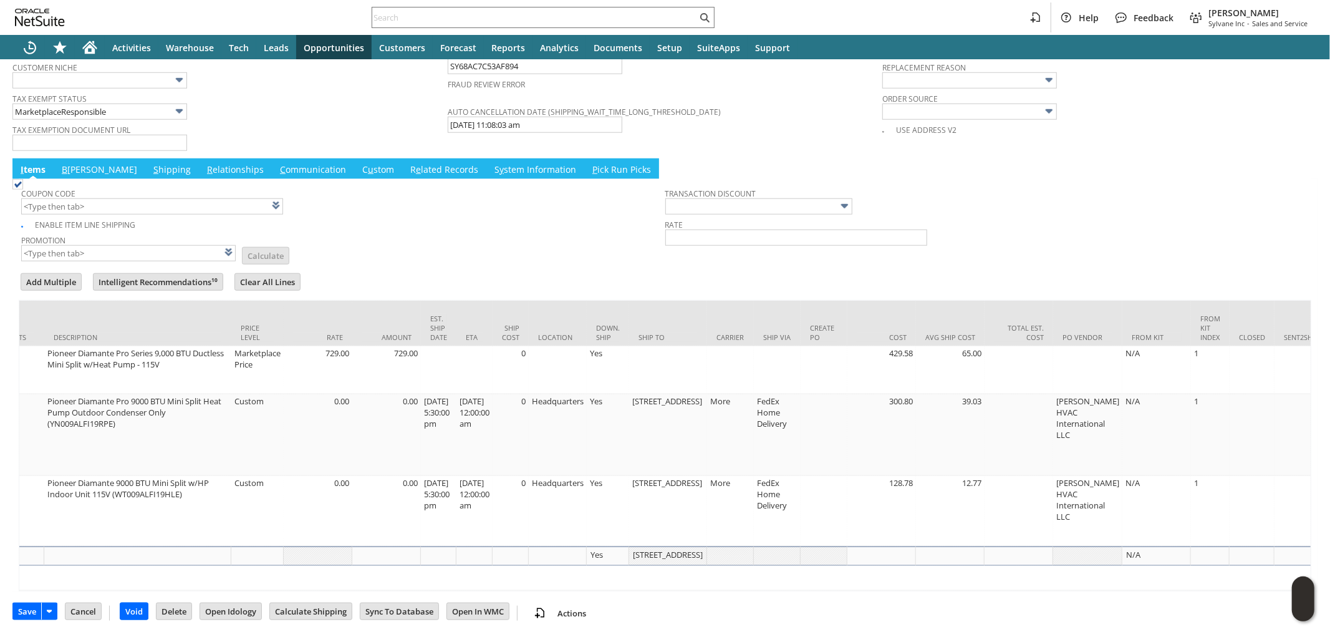
scroll to position [0, 2025]
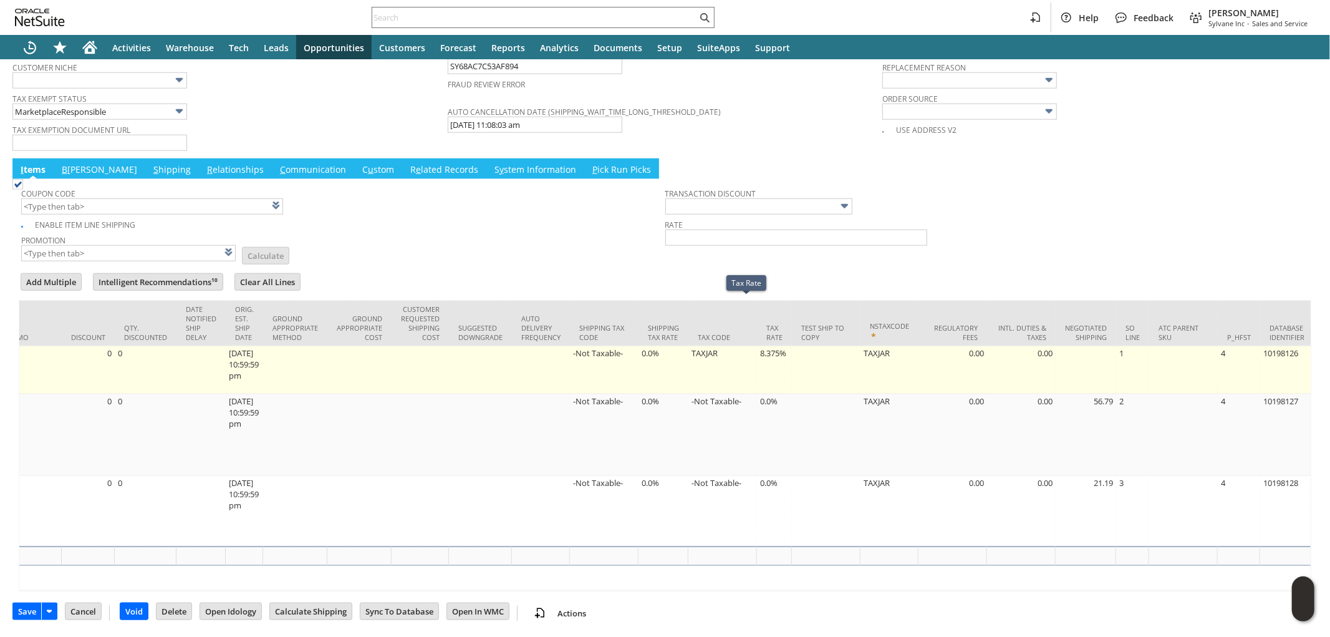
click at [757, 346] on td "8.375%" at bounding box center [774, 370] width 35 height 48
type input "8.375%"
type input "OK"
type input "Make Copy"
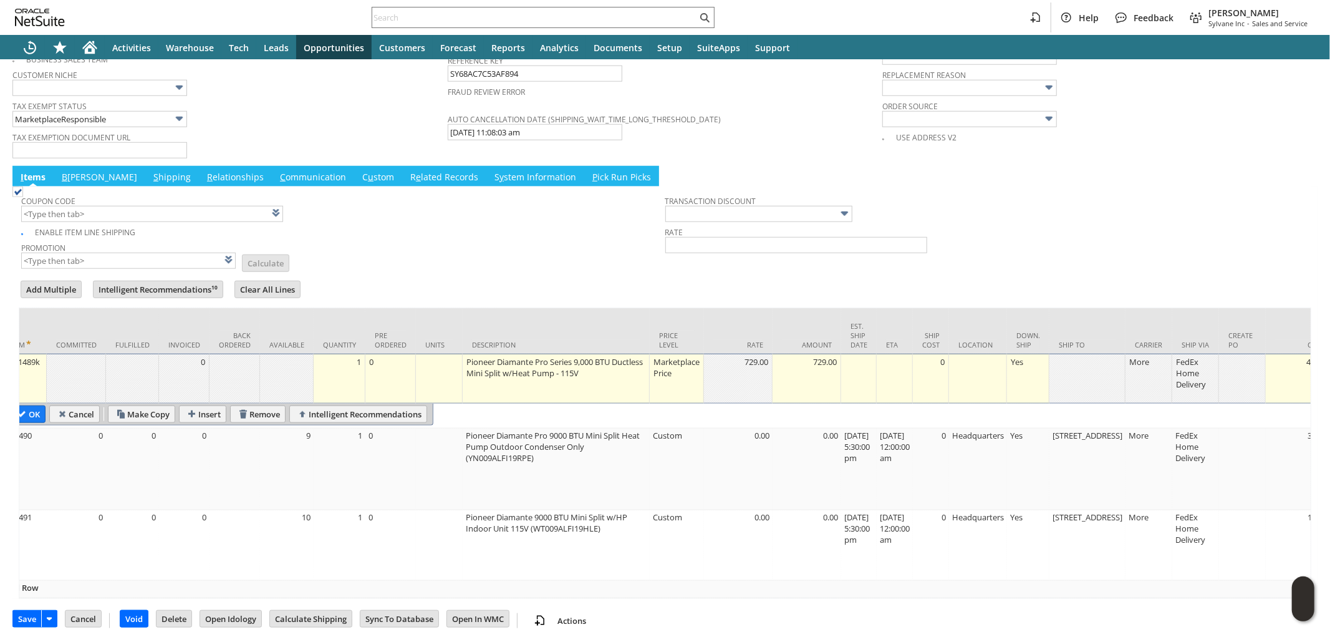
scroll to position [0, 0]
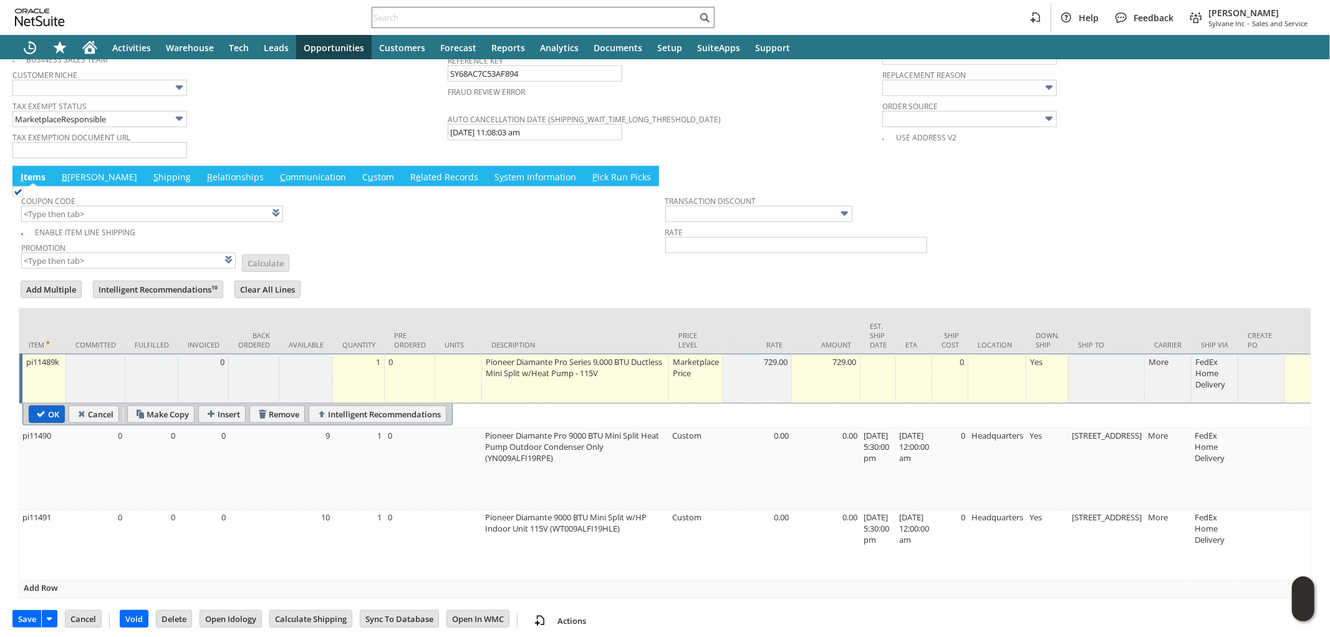
type input "0.0%"
click at [36, 406] on input "OK" at bounding box center [46, 414] width 35 height 16
type input "Add"
type input "Copy Previous"
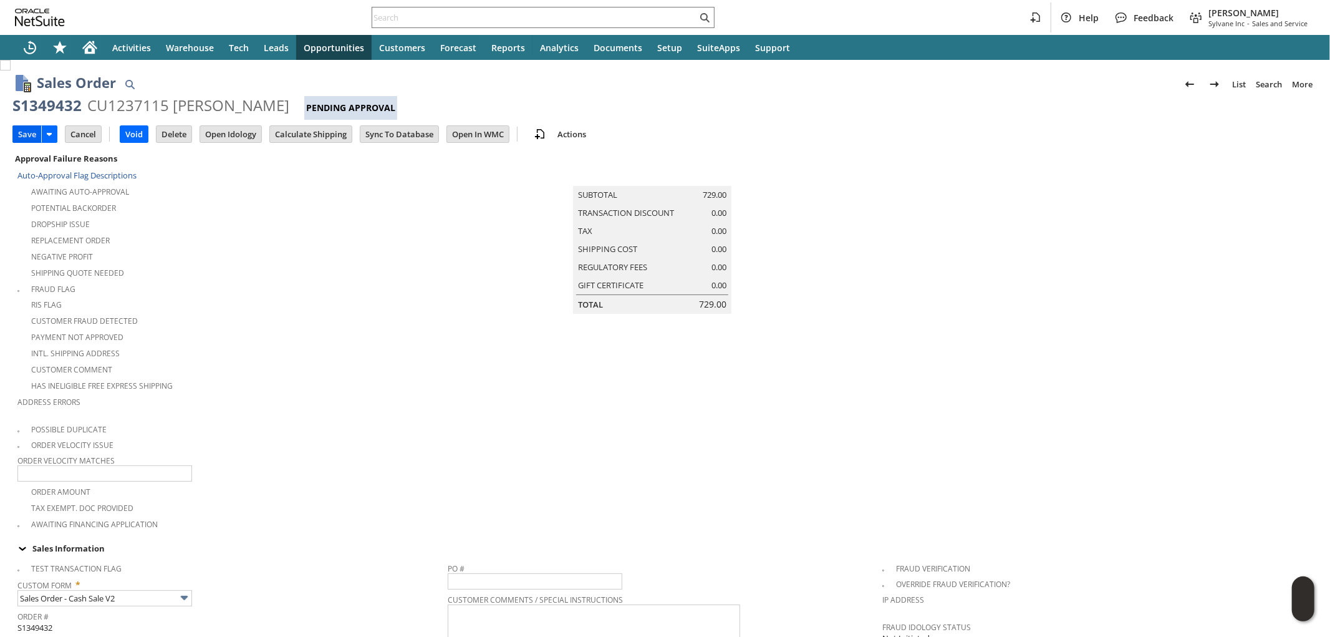
click at [19, 128] on input "Save" at bounding box center [27, 134] width 28 height 16
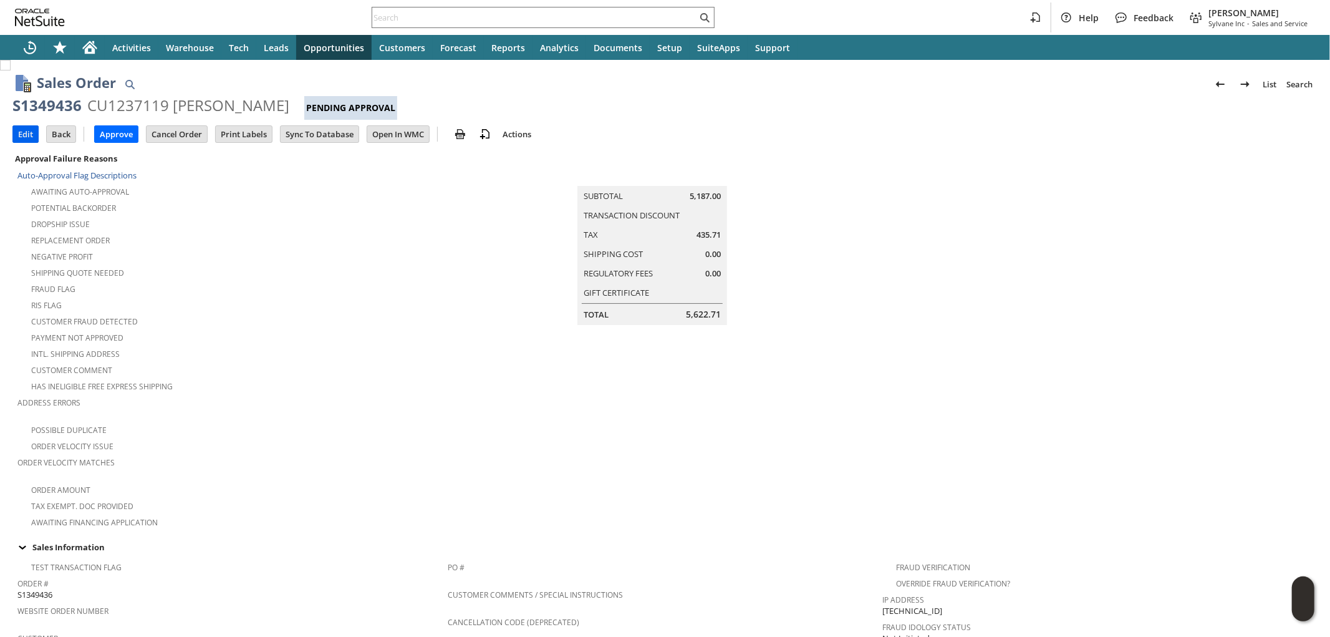
click at [28, 136] on input "Edit" at bounding box center [25, 134] width 25 height 16
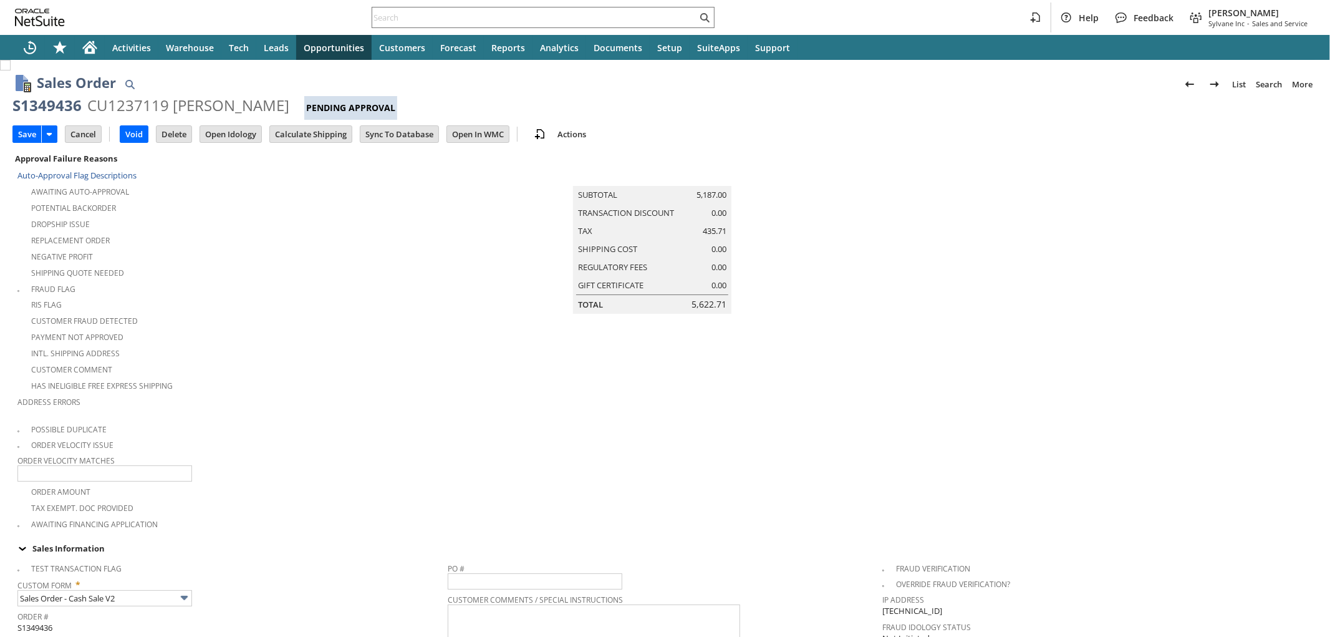
scroll to position [326, 0]
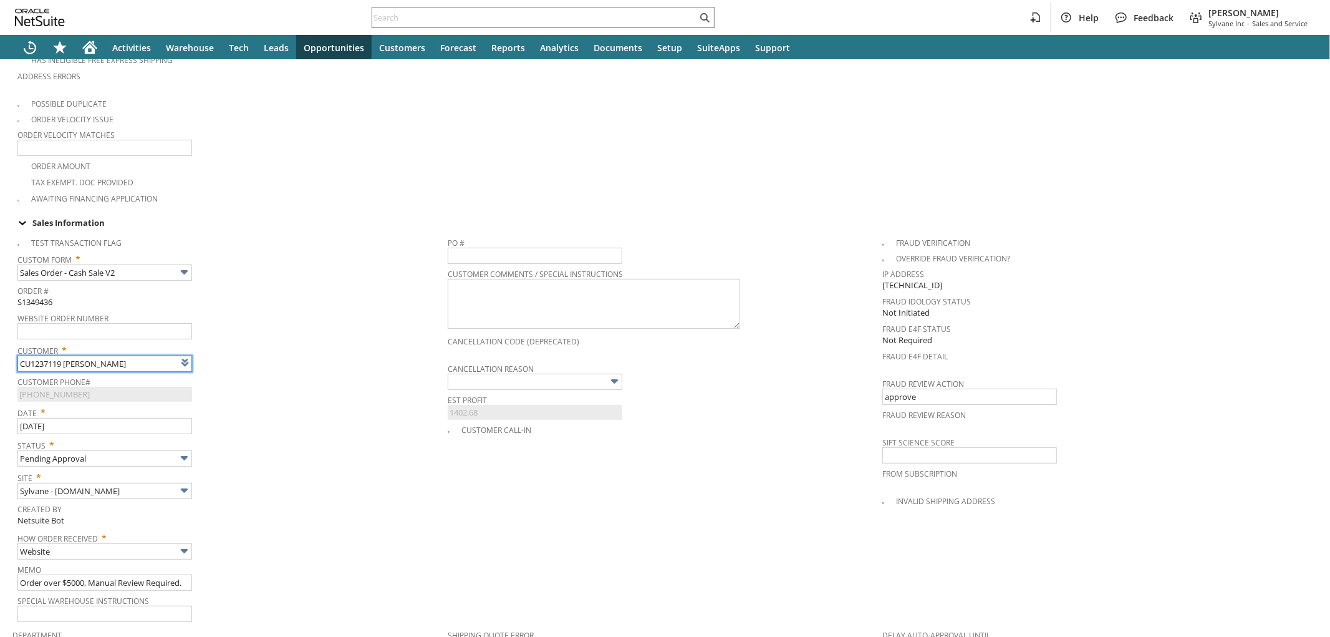
type input "Intelligent Recommendations ⁰"
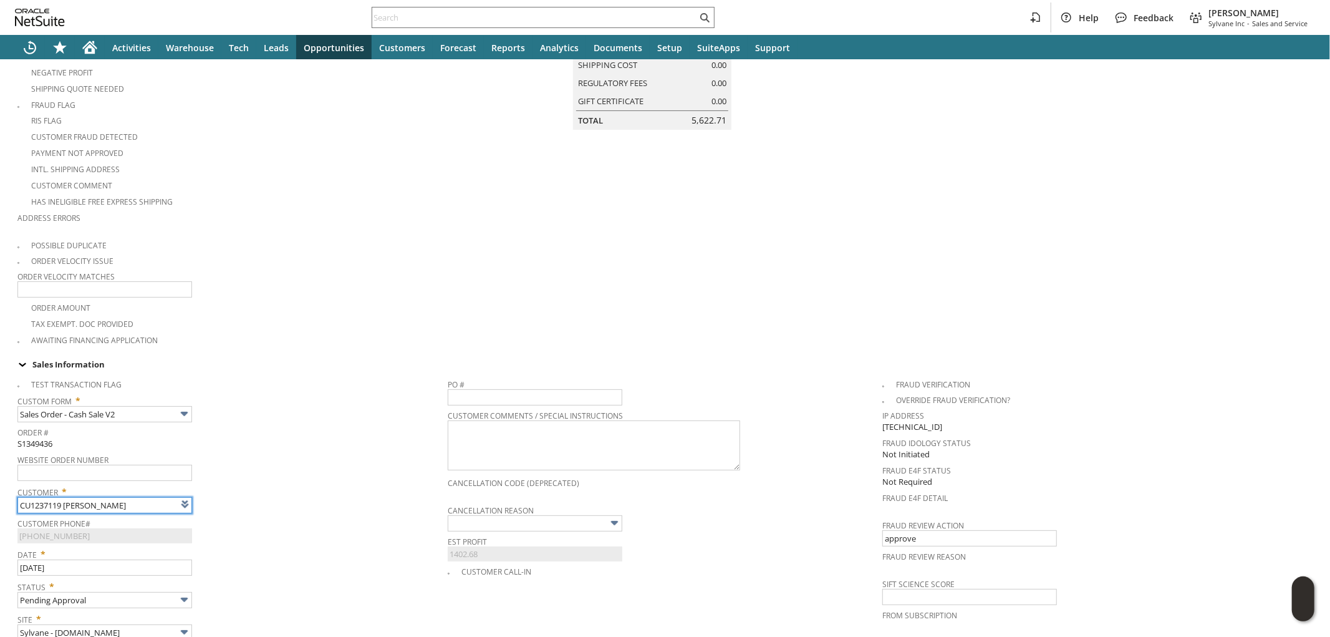
scroll to position [0, 0]
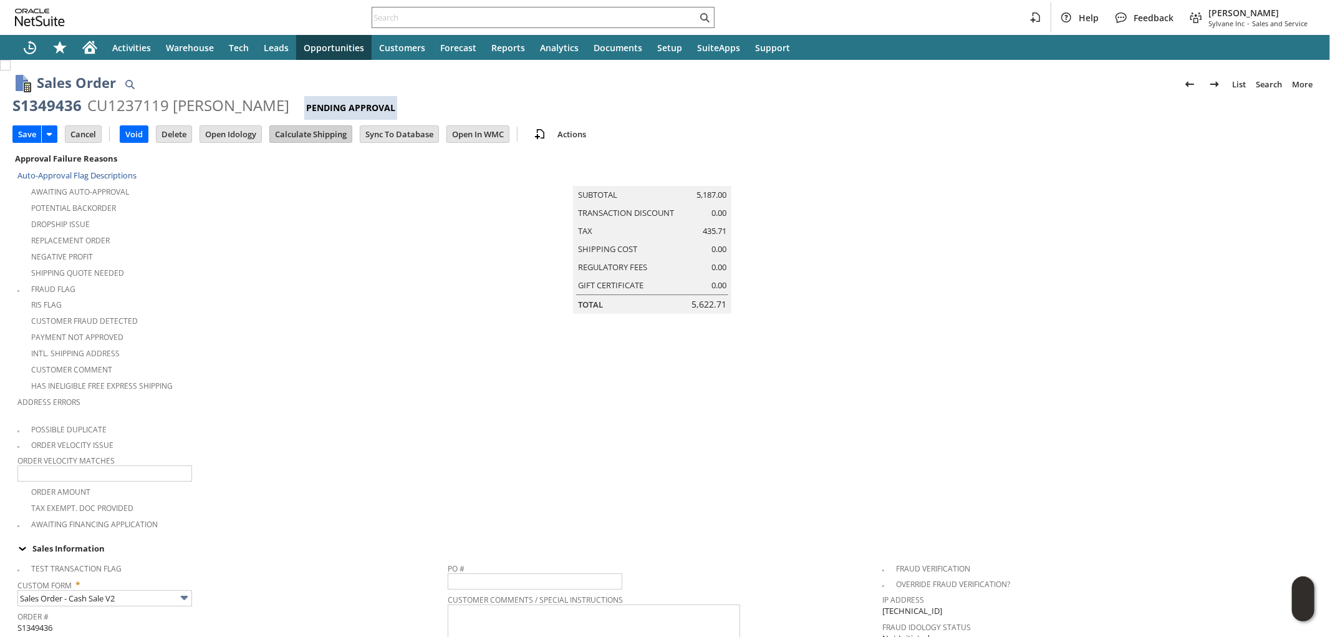
click at [298, 136] on input "Calculate Shipping" at bounding box center [311, 134] width 82 height 16
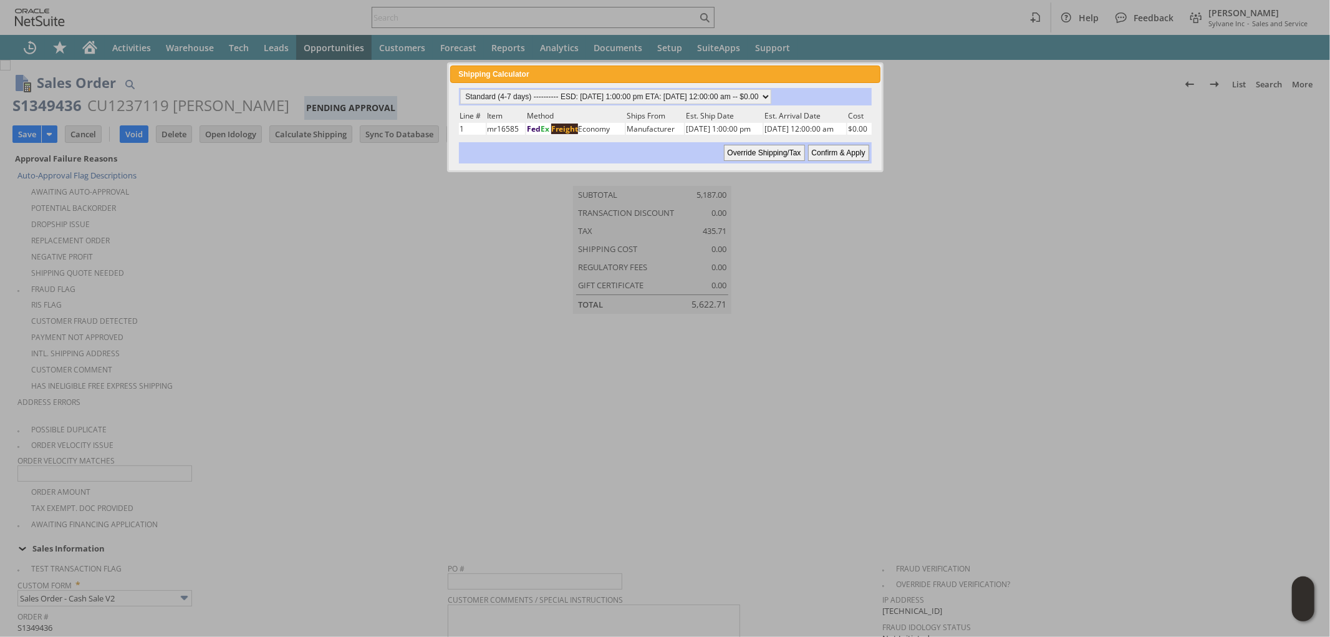
click at [827, 150] on input "Confirm & Apply" at bounding box center [838, 153] width 61 height 16
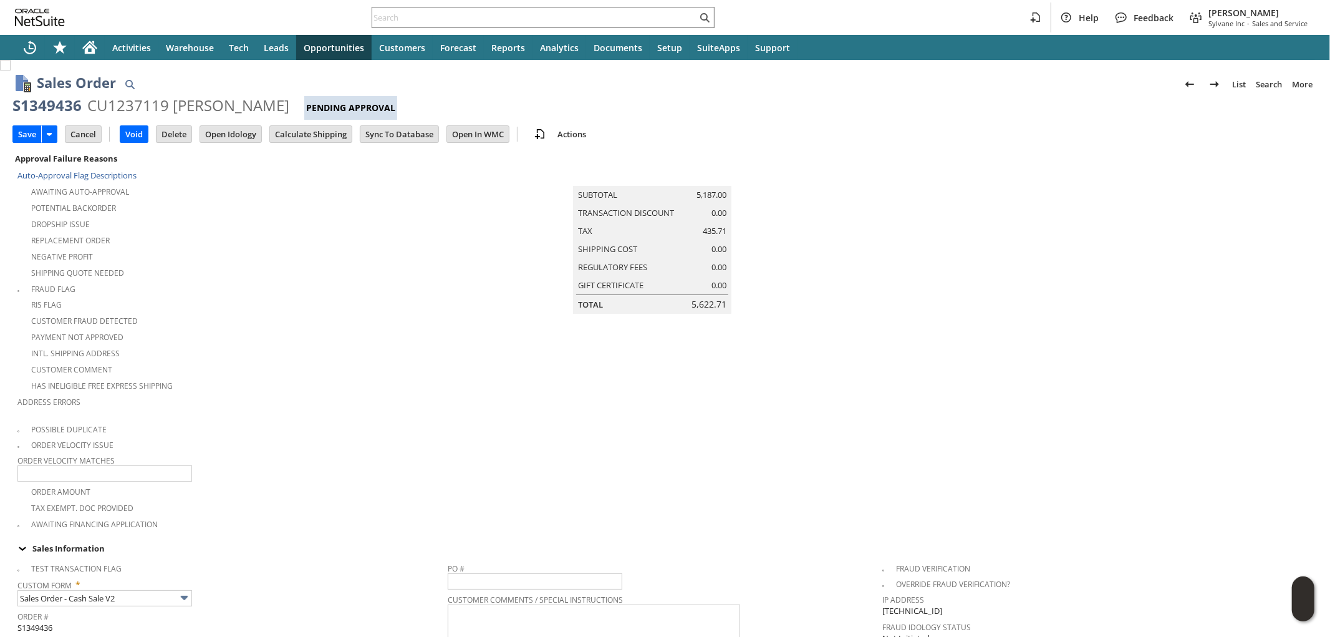
type input "Add"
type input "Copy Previous"
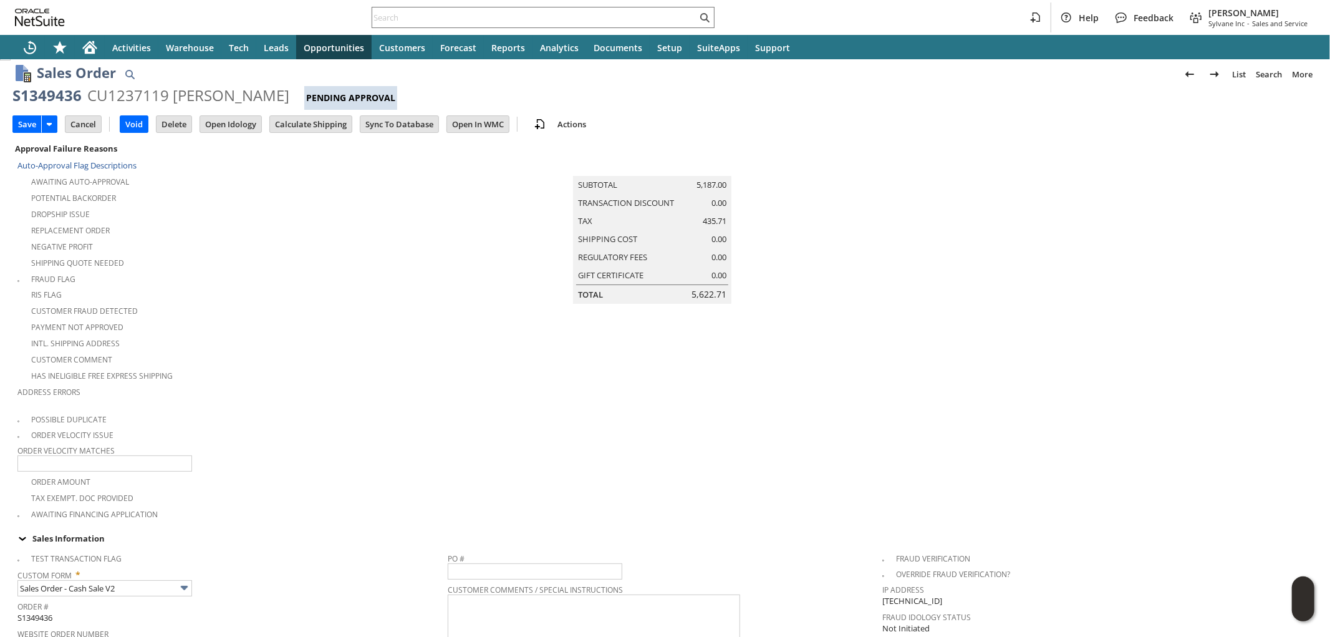
scroll to position [7, 0]
click at [23, 127] on input "Save" at bounding box center [27, 127] width 28 height 16
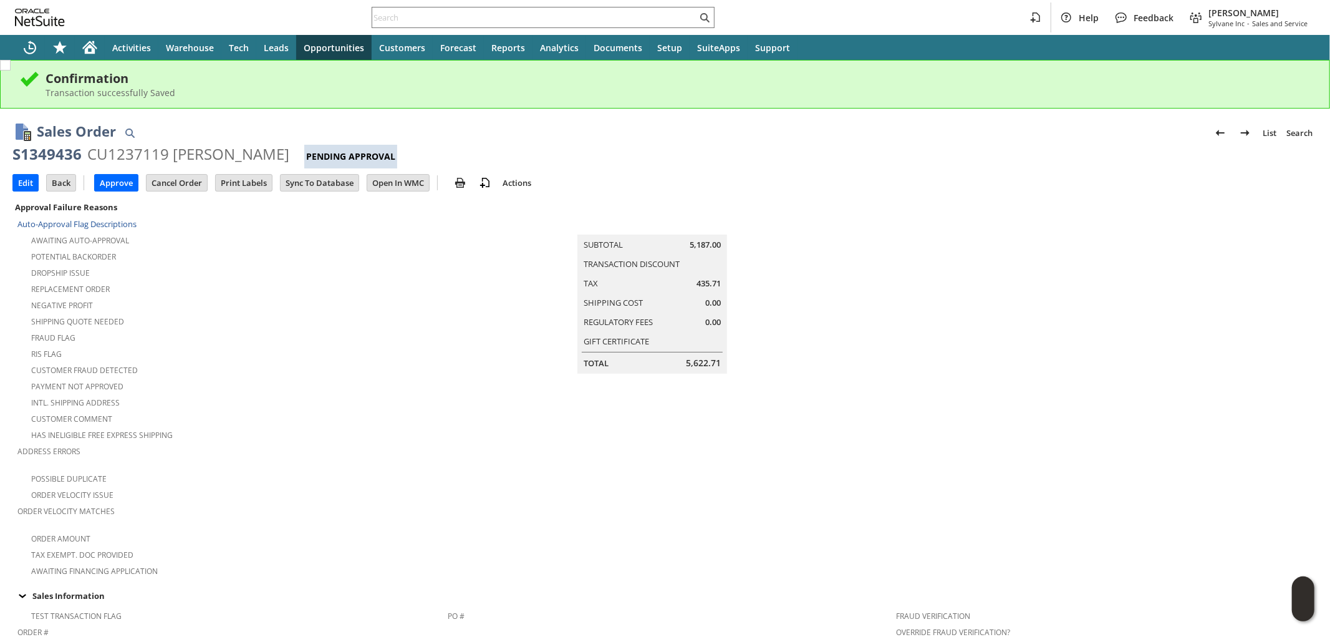
scroll to position [624, 0]
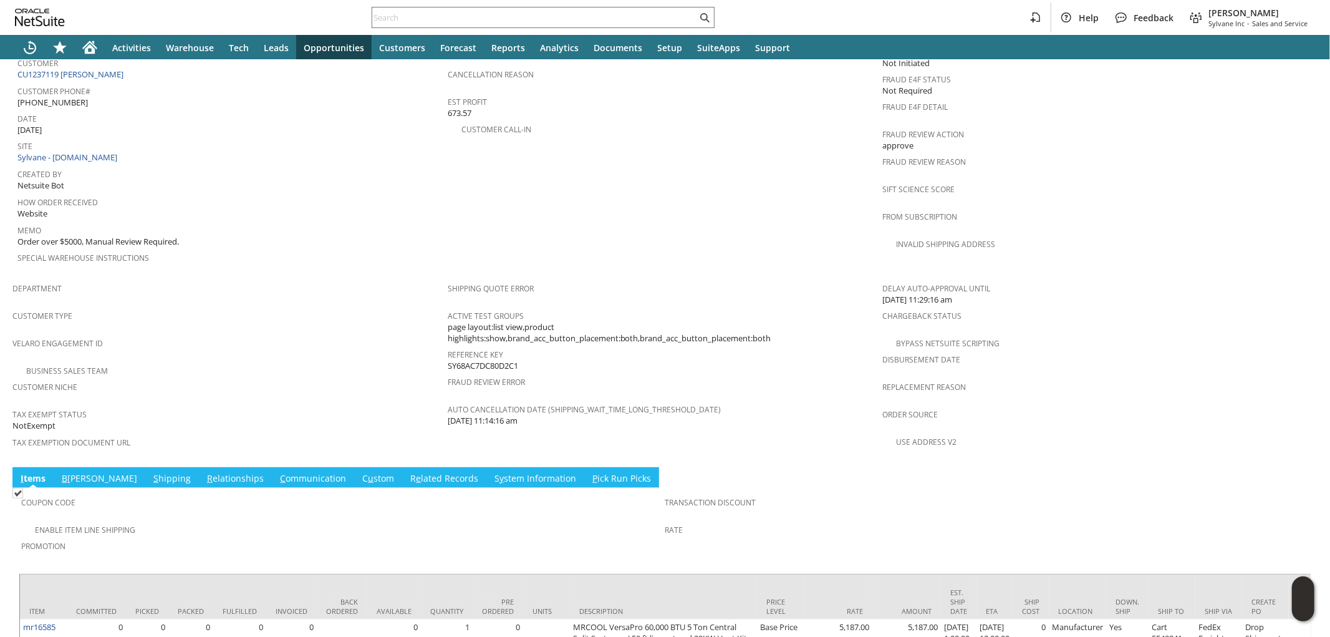
click at [150, 472] on link "S hipping" at bounding box center [172, 479] width 44 height 14
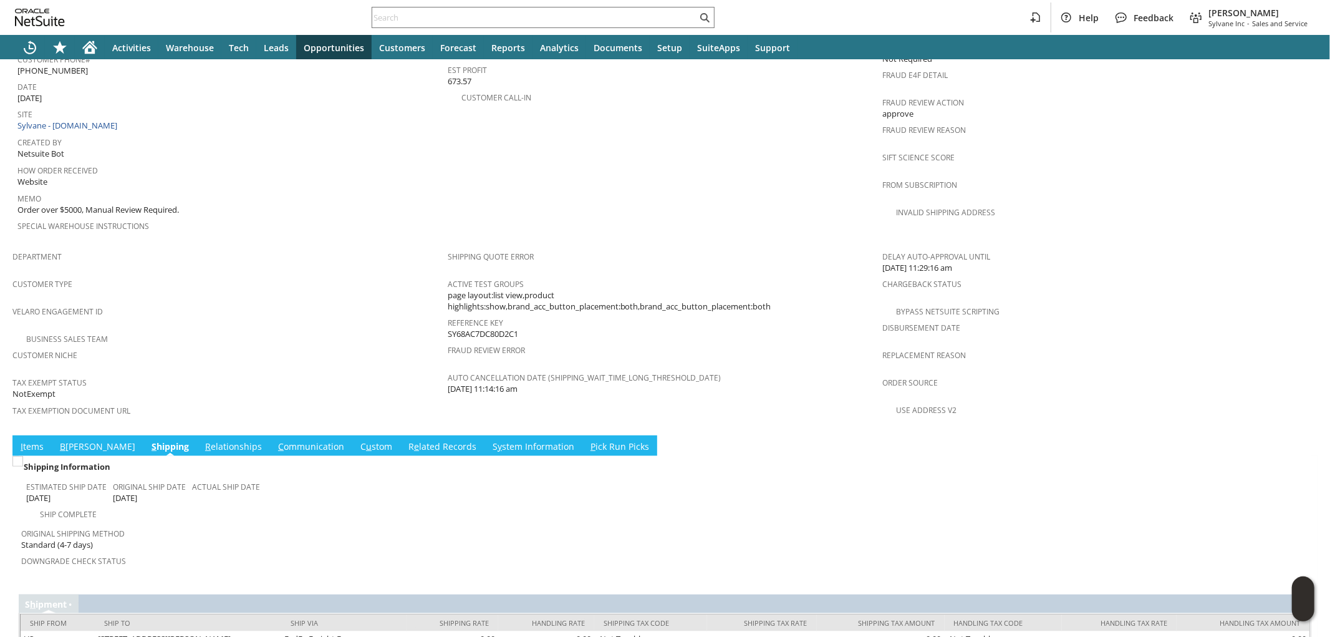
scroll to position [669, 0]
